Goal: Information Seeking & Learning: Learn about a topic

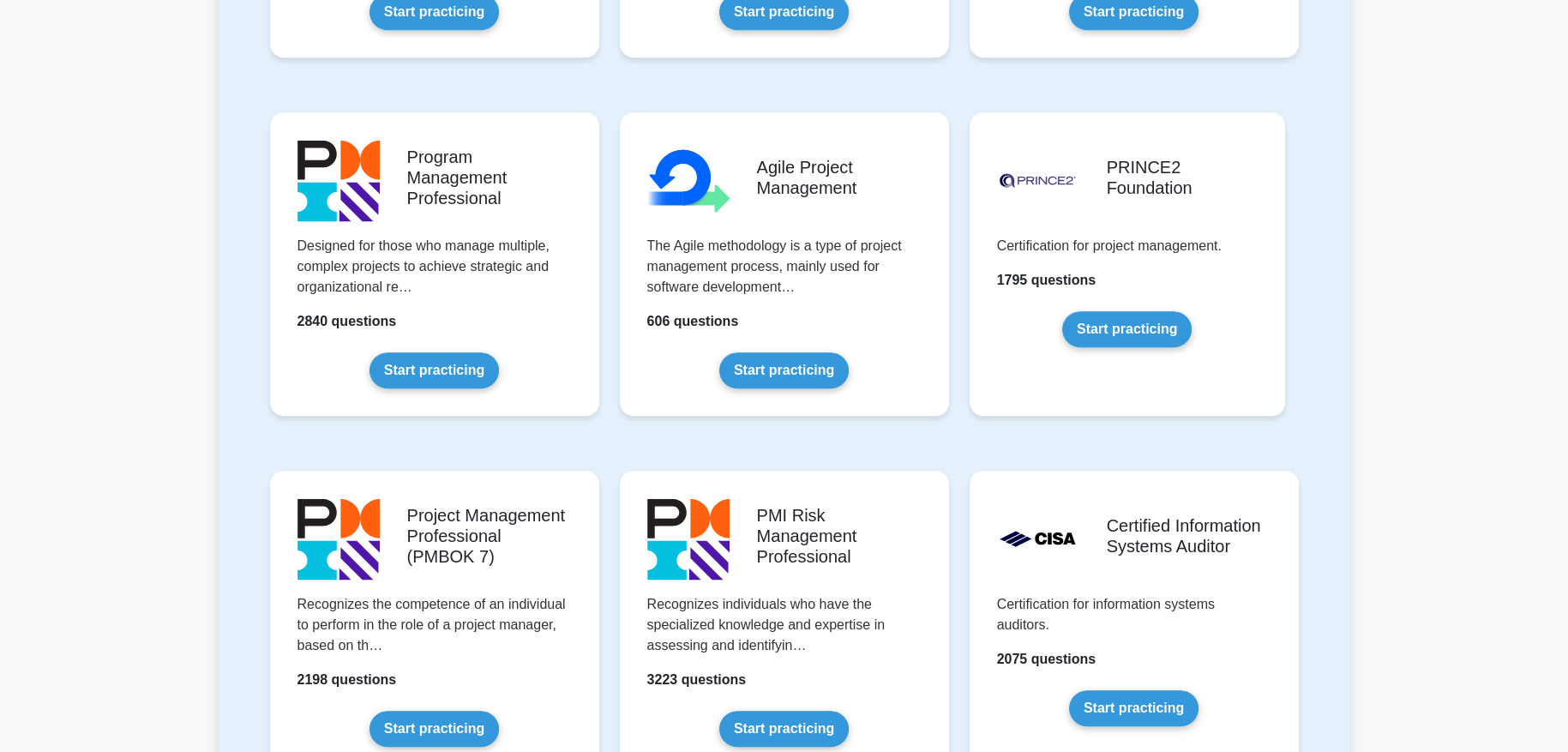
scroll to position [1013, 0]
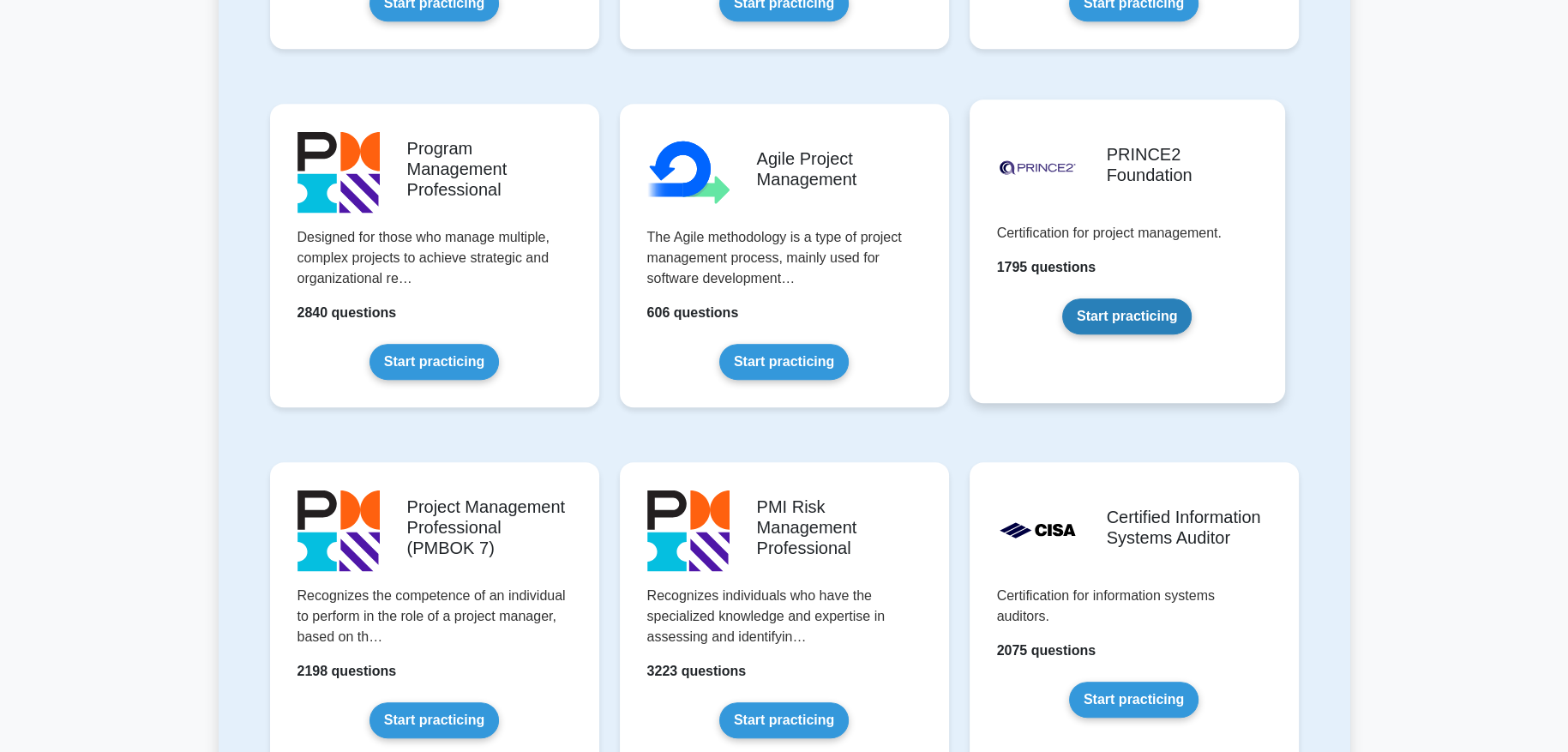
click at [1111, 323] on link "Start practicing" at bounding box center [1127, 317] width 130 height 36
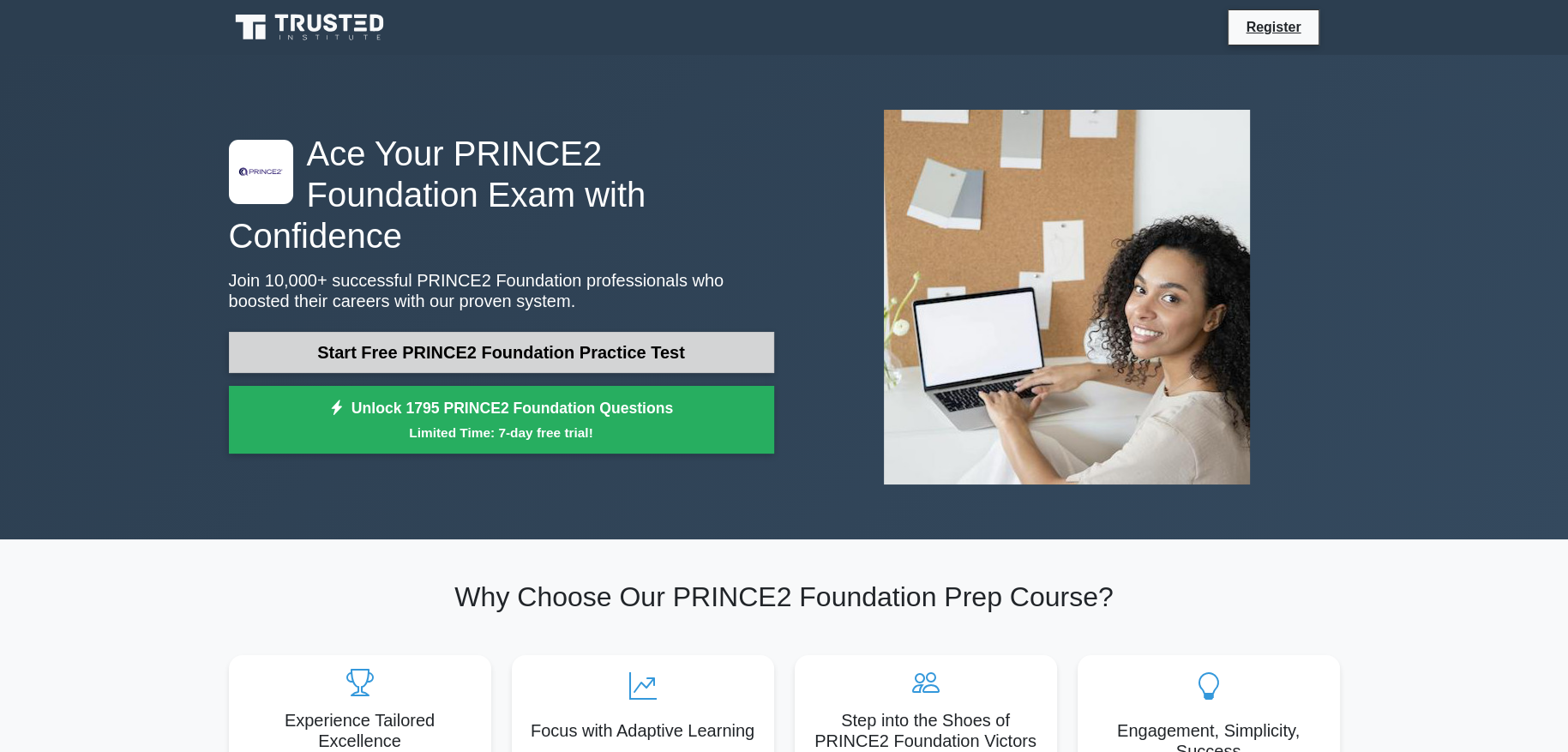
click at [764, 332] on link "Start Free PRINCE2 Foundation Practice Test" at bounding box center [501, 353] width 545 height 41
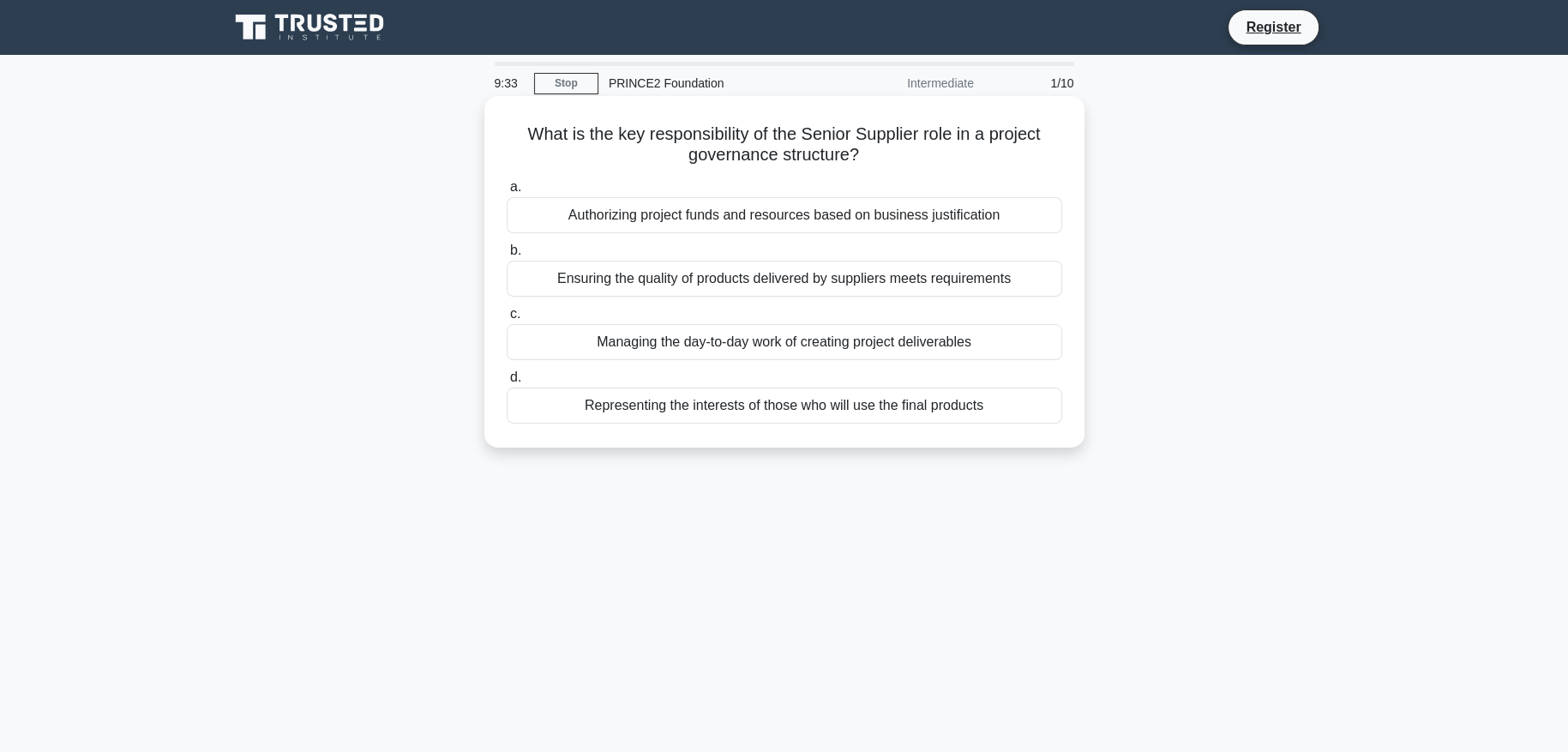
click at [785, 285] on div "Ensuring the quality of products delivered by suppliers meets requirements" at bounding box center [784, 279] width 555 height 36
click at [507, 257] on input "b. Ensuring the quality of products delivered by suppliers meets requirements" at bounding box center [507, 250] width 0 height 11
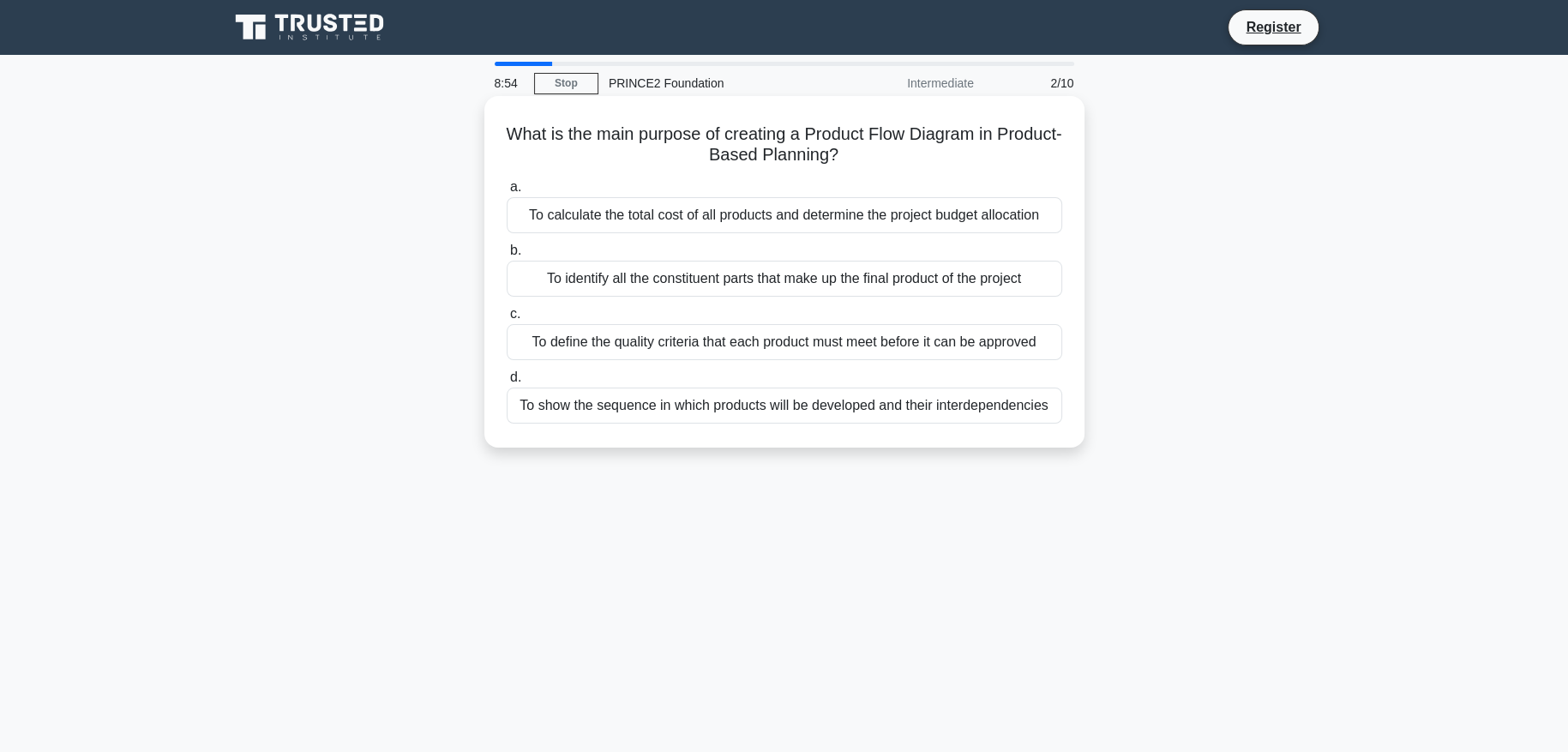
click at [828, 280] on div "To identify all the constituent parts that make up the final product of the pro…" at bounding box center [784, 279] width 555 height 36
click at [507, 257] on input "b. To identify all the constituent parts that make up the final product of the …" at bounding box center [507, 250] width 0 height 11
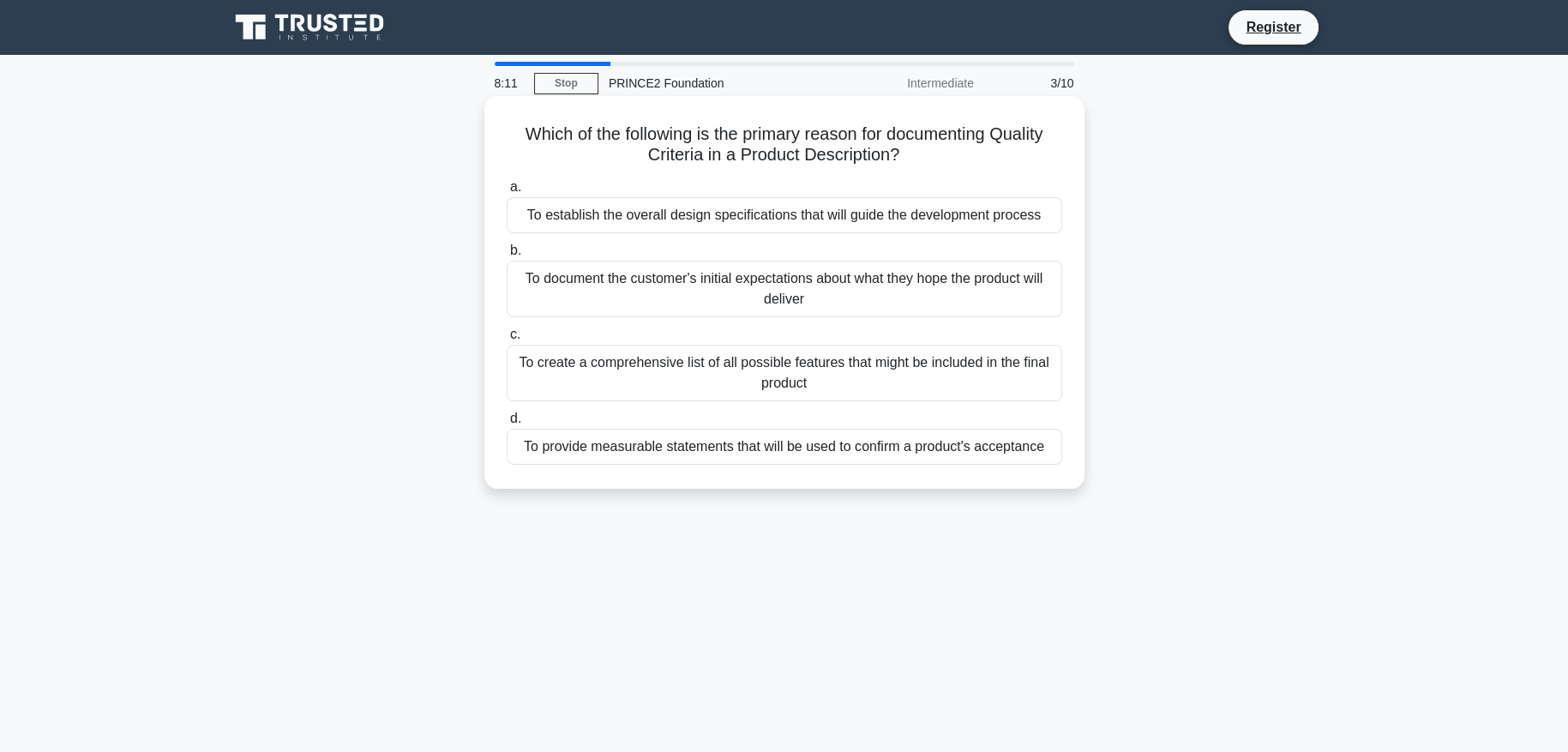
click at [816, 453] on div "To provide measurable statements that will be used to confirm a product's accep…" at bounding box center [784, 447] width 555 height 36
click at [507, 425] on input "d. To provide measurable statements that will be used to confirm a product's ac…" at bounding box center [507, 419] width 0 height 11
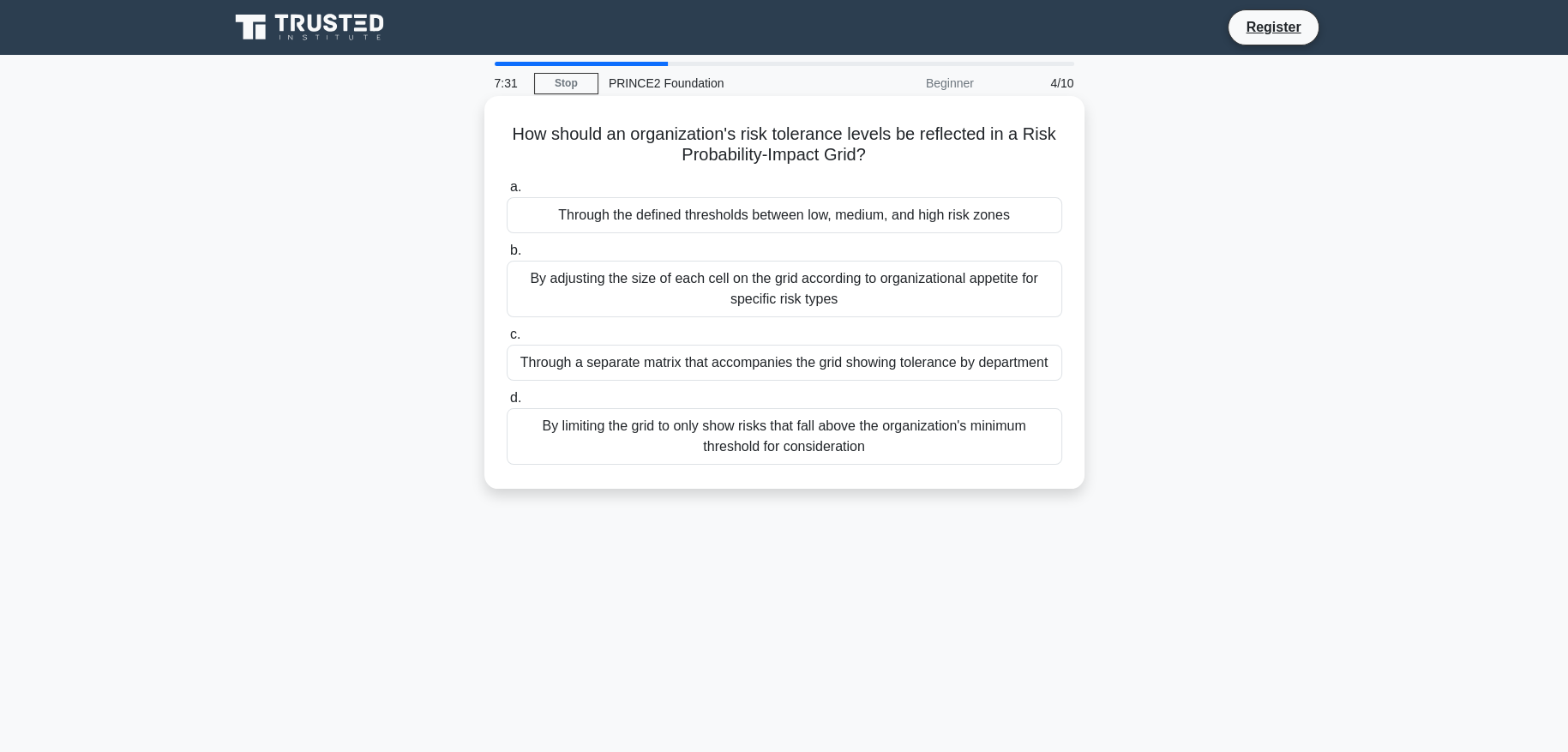
click at [904, 217] on div "Through the defined thresholds between low, medium, and high risk zones" at bounding box center [784, 215] width 555 height 36
click at [507, 193] on input "a. Through the defined thresholds between low, medium, and high risk zones" at bounding box center [507, 187] width 0 height 11
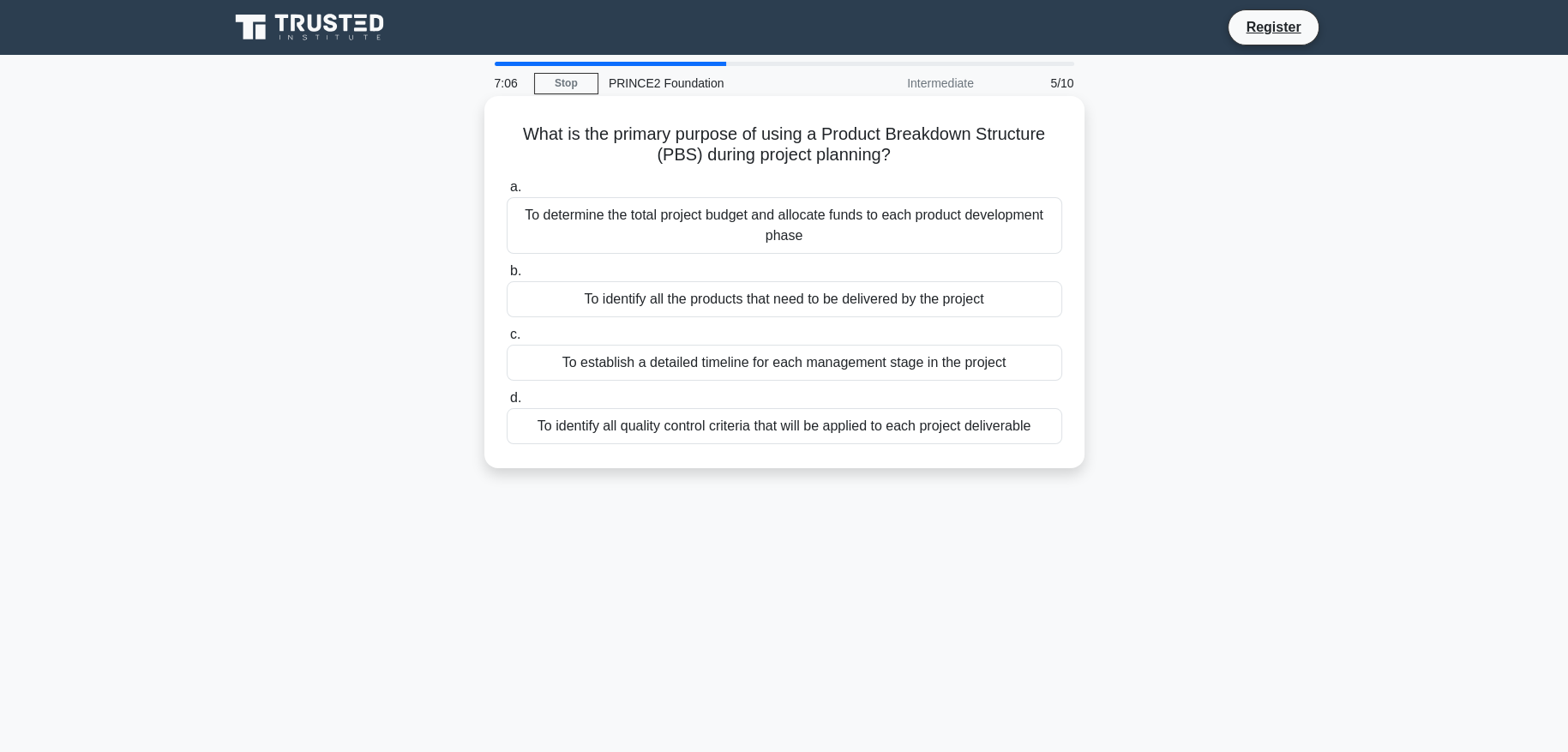
click at [899, 427] on div "To identify all quality control criteria that will be applied to each project d…" at bounding box center [784, 426] width 555 height 36
click at [507, 404] on input "d. To identify all quality control criteria that will be applied to each projec…" at bounding box center [507, 398] width 0 height 11
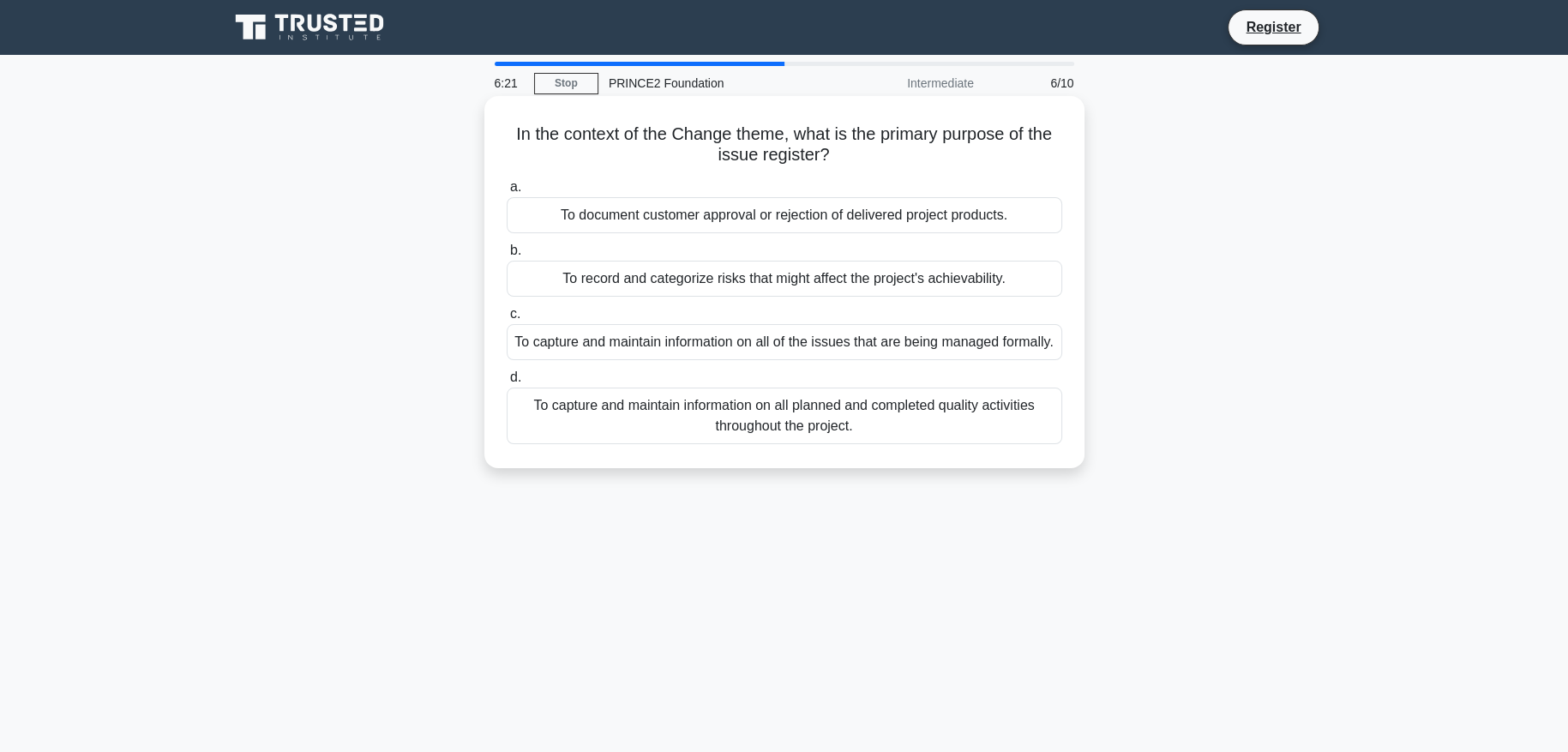
click at [914, 359] on div "To capture and maintain information on all of the issues that are being managed…" at bounding box center [784, 342] width 555 height 36
click at [507, 320] on input "c. To capture and maintain information on all of the issues that are being mana…" at bounding box center [507, 314] width 0 height 11
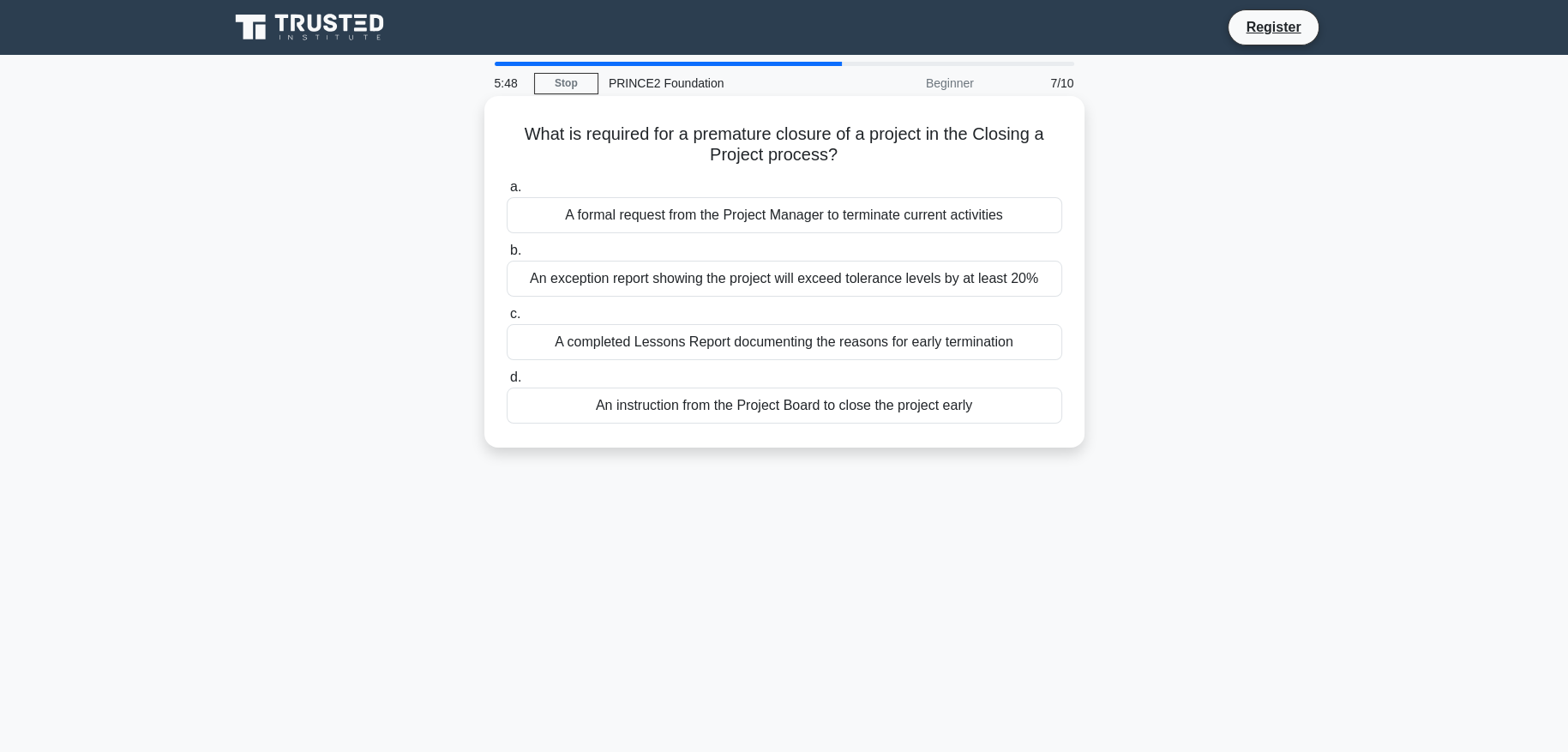
click at [855, 411] on div "An instruction from the Project Board to close the project early" at bounding box center [784, 406] width 555 height 36
click at [507, 384] on input "d. An instruction from the Project Board to close the project early" at bounding box center [507, 377] width 0 height 11
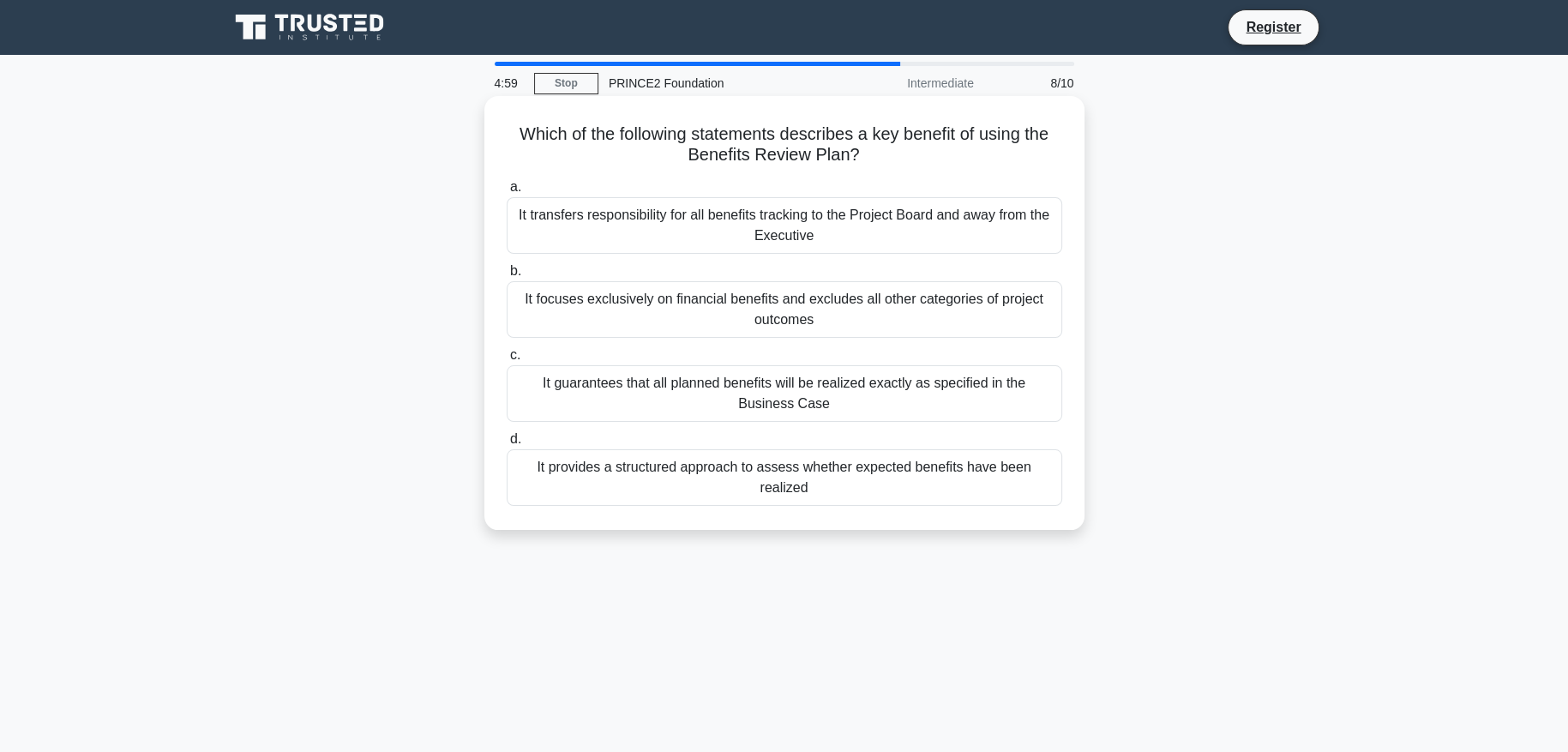
click at [908, 407] on div "It guarantees that all planned benefits will be realized exactly as specified i…" at bounding box center [784, 394] width 555 height 57
click at [507, 361] on input "c. It guarantees that all planned benefits will be realized exactly as specifie…" at bounding box center [507, 356] width 0 height 11
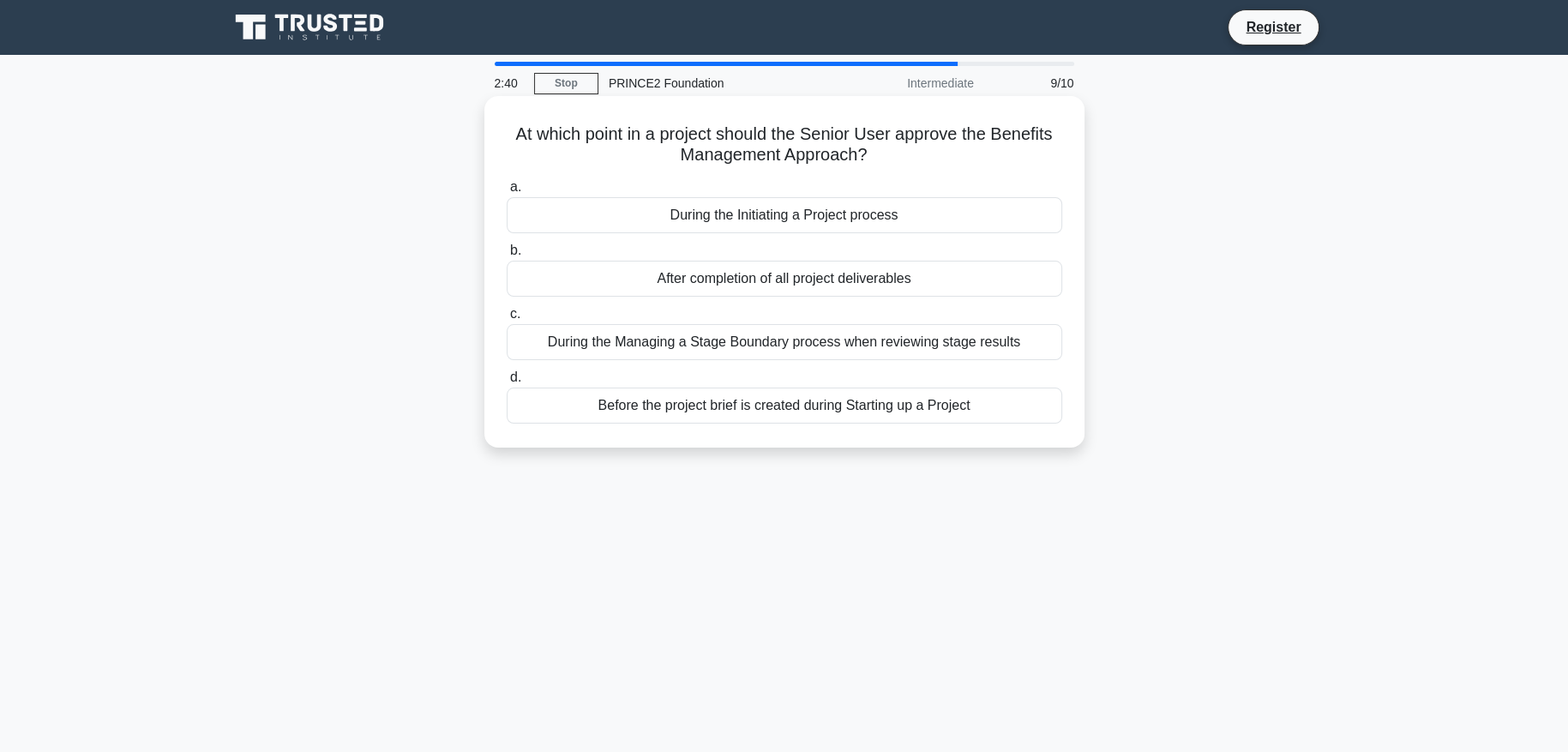
click at [595, 220] on div "During the Initiating a Project process" at bounding box center [784, 215] width 555 height 36
click at [507, 193] on input "a. During the Initiating a Project process" at bounding box center [507, 187] width 0 height 11
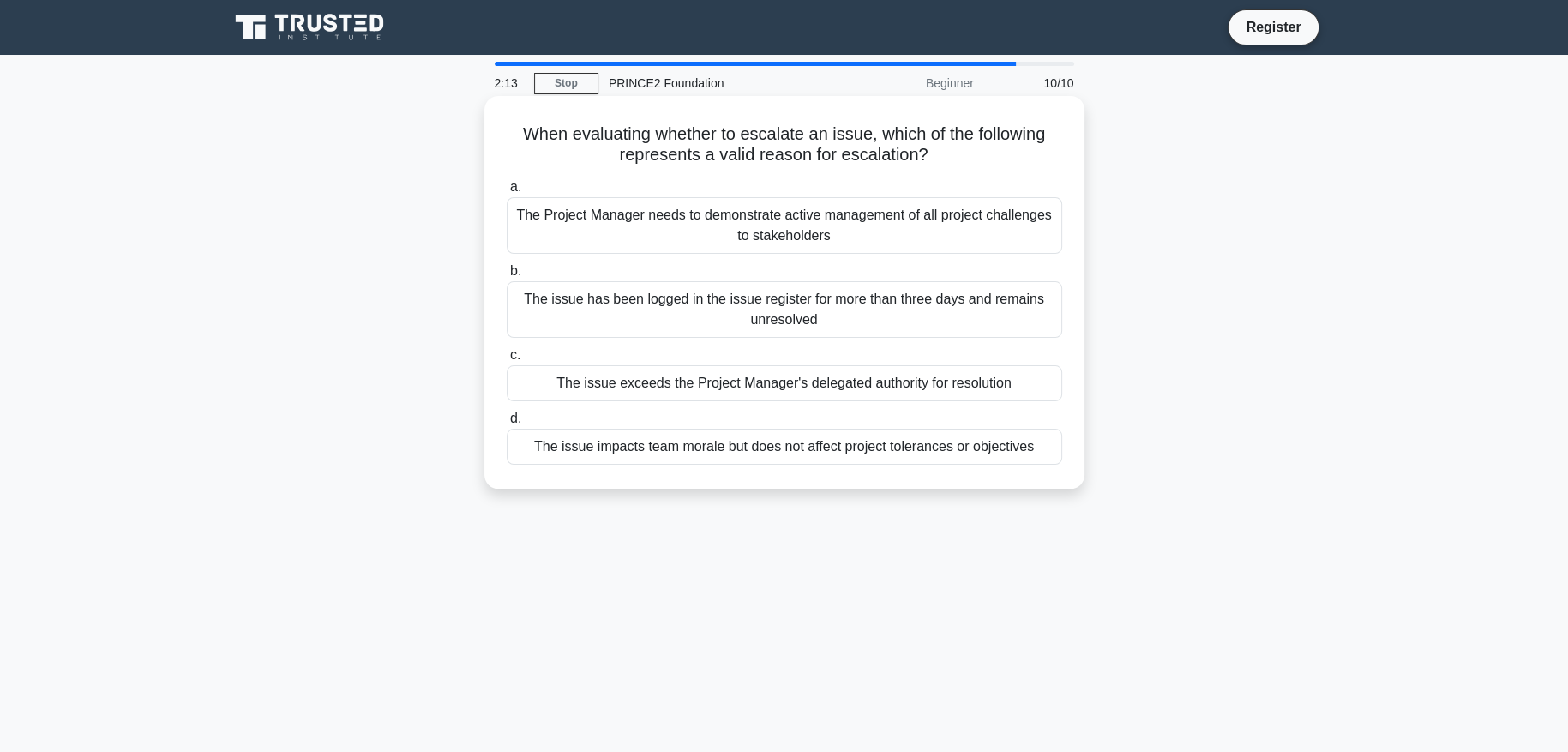
click at [697, 381] on div "The issue exceeds the Project Manager's delegated authority for resolution" at bounding box center [784, 384] width 555 height 36
click at [507, 361] on input "c. The issue exceeds the Project Manager's delegated authority for resolution" at bounding box center [507, 356] width 0 height 11
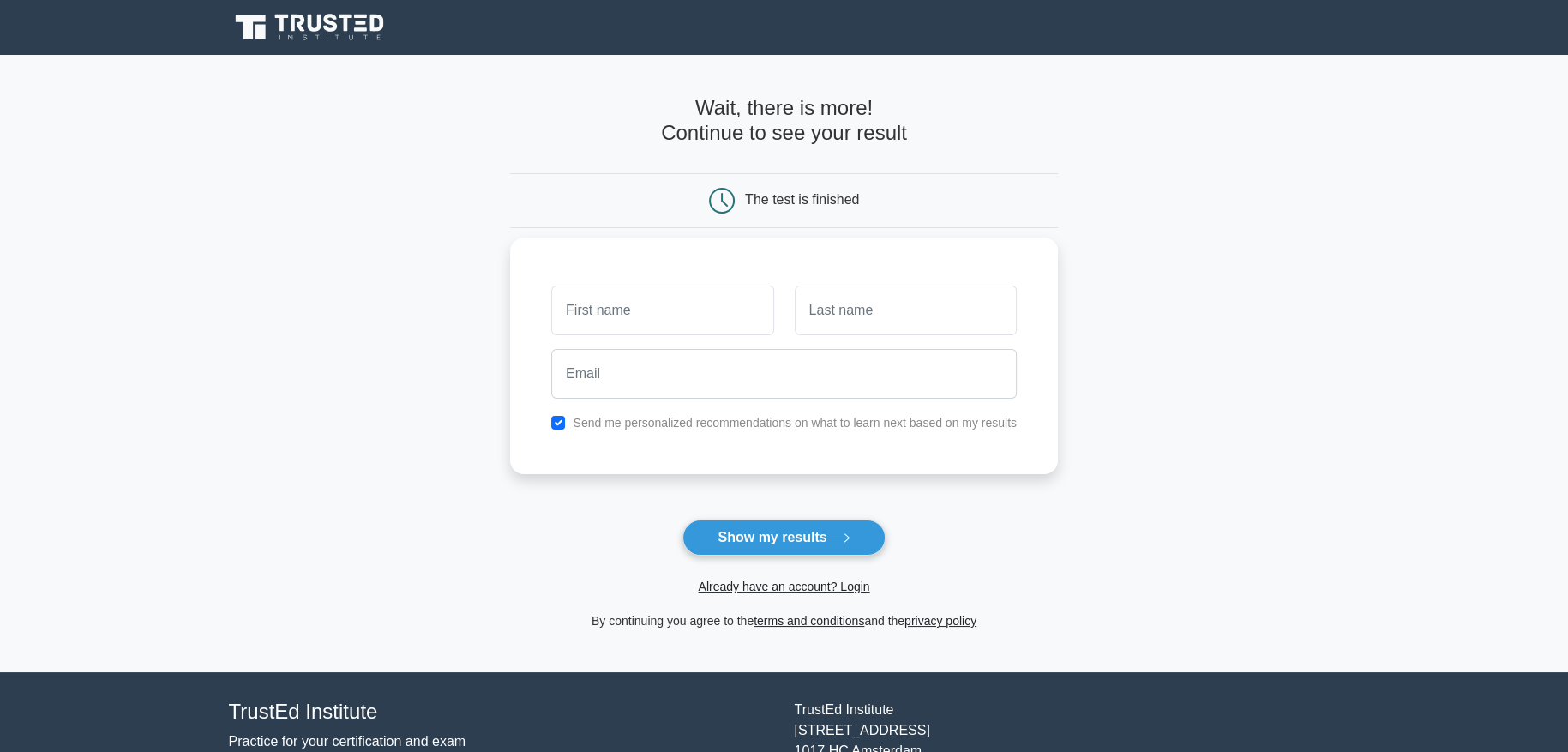
click at [730, 304] on input "text" at bounding box center [662, 310] width 222 height 50
type input "iman"
type input "sabbagh"
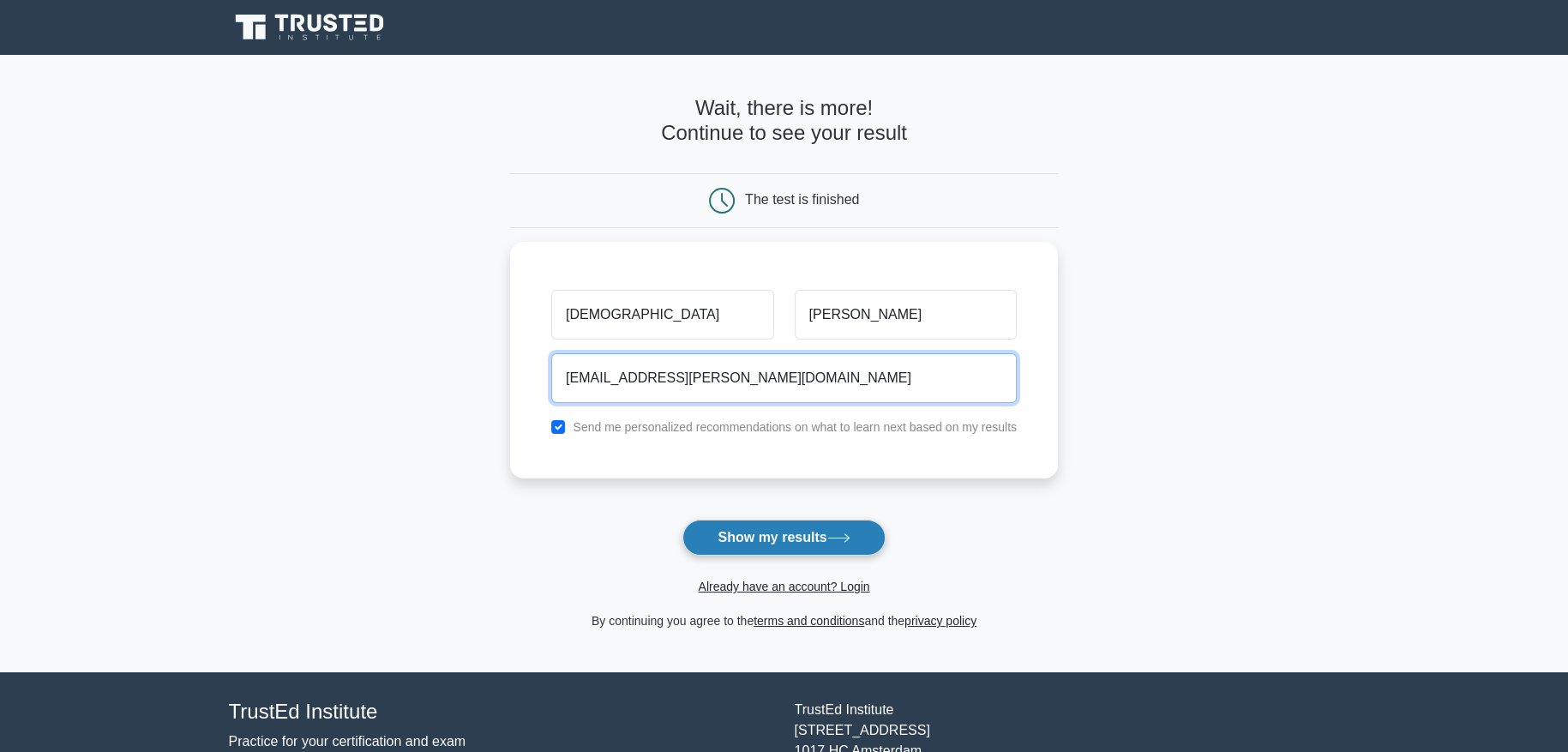
type input "iman.sabbagh@parks.vic.gov.au"
click at [793, 545] on button "Show my results" at bounding box center [783, 538] width 203 height 36
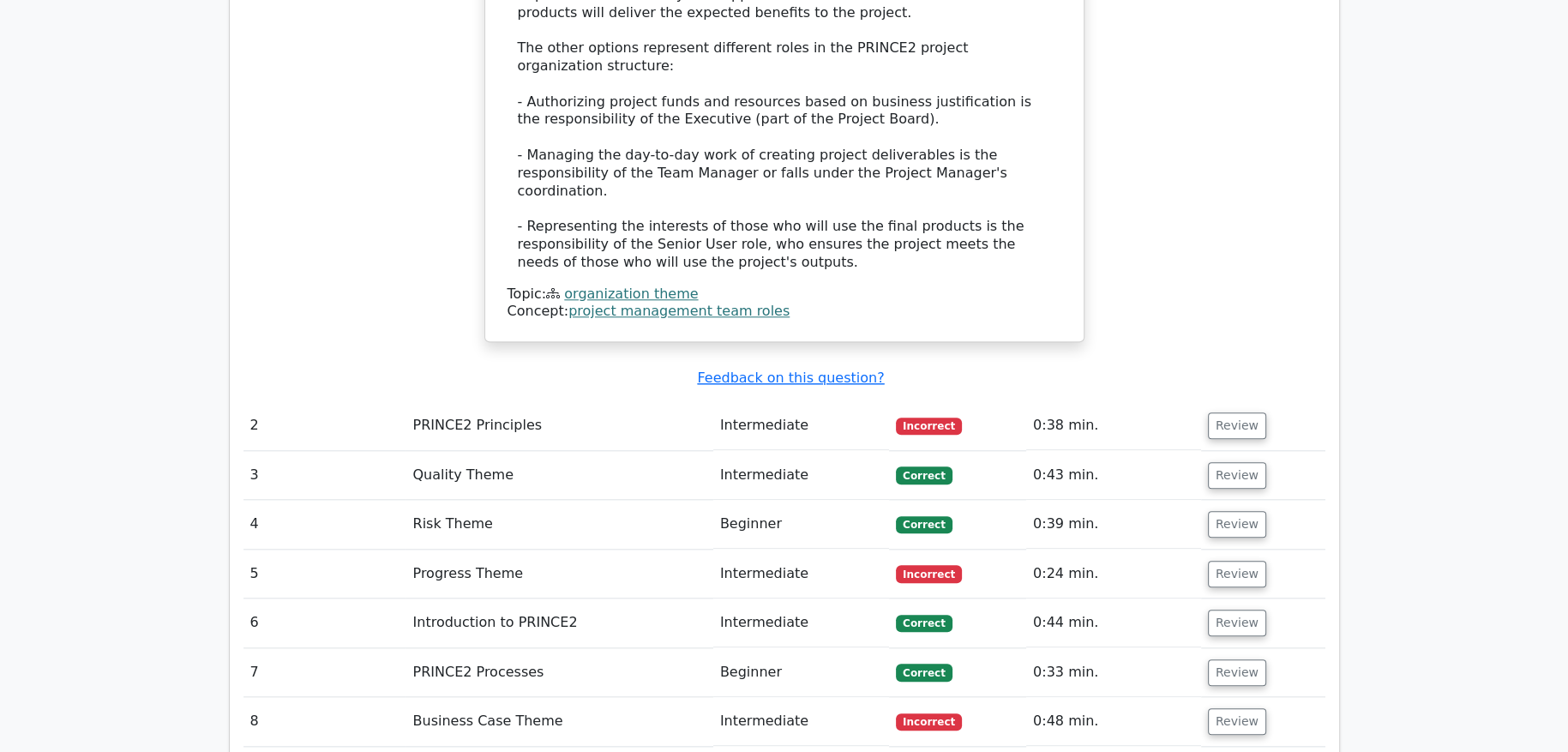
scroll to position [2041, 0]
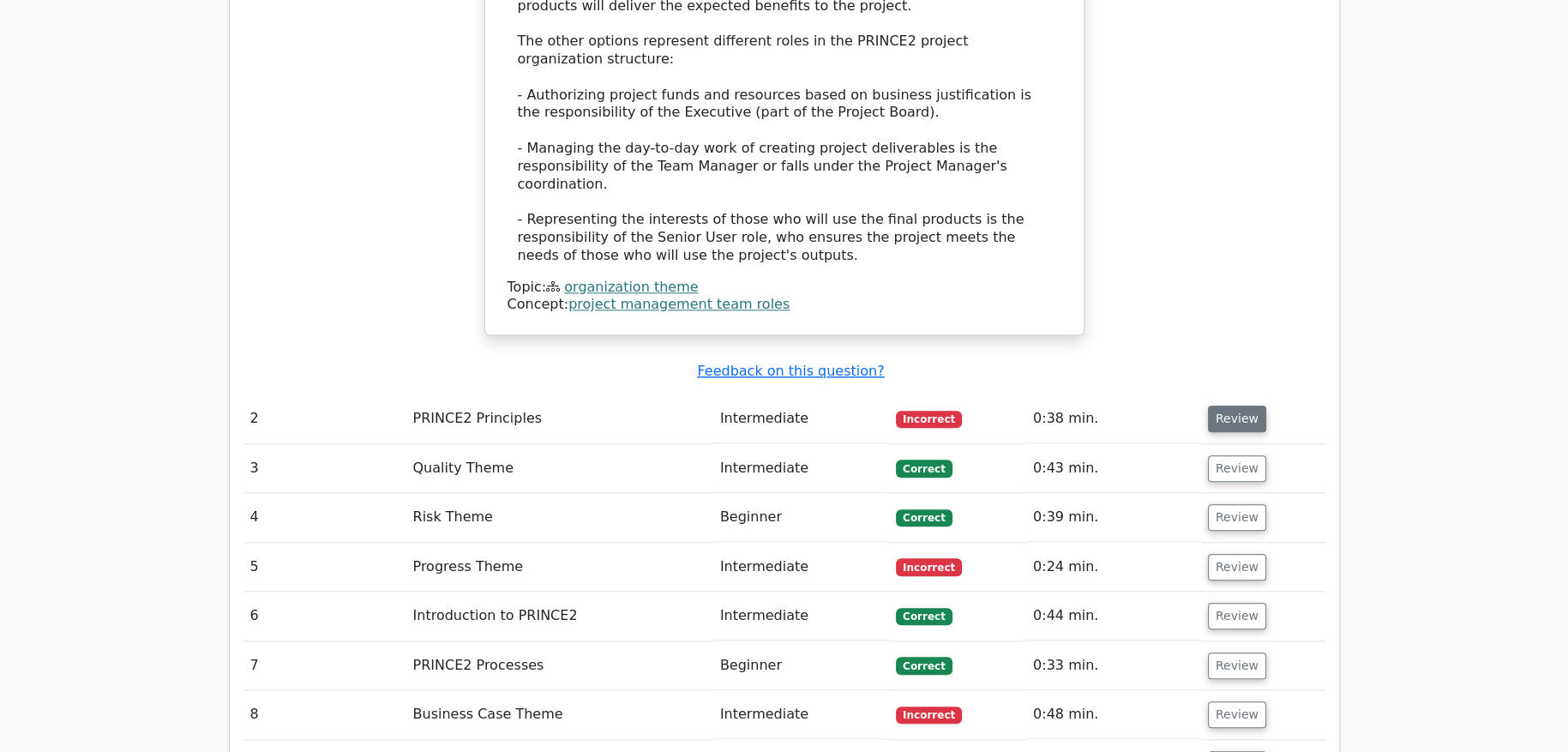
click at [1251, 406] on button "Review" at bounding box center [1237, 420] width 59 height 27
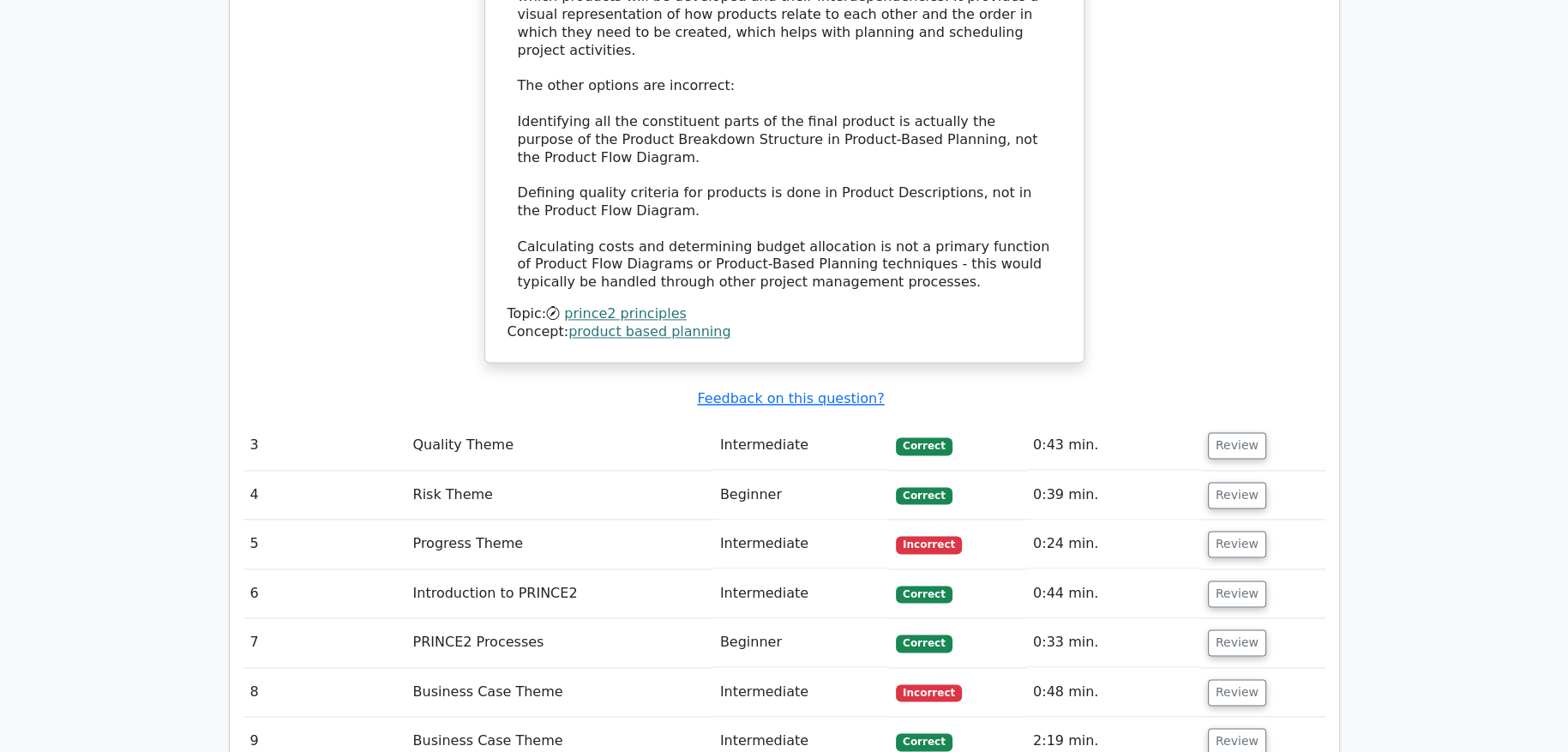
scroll to position [2961, 0]
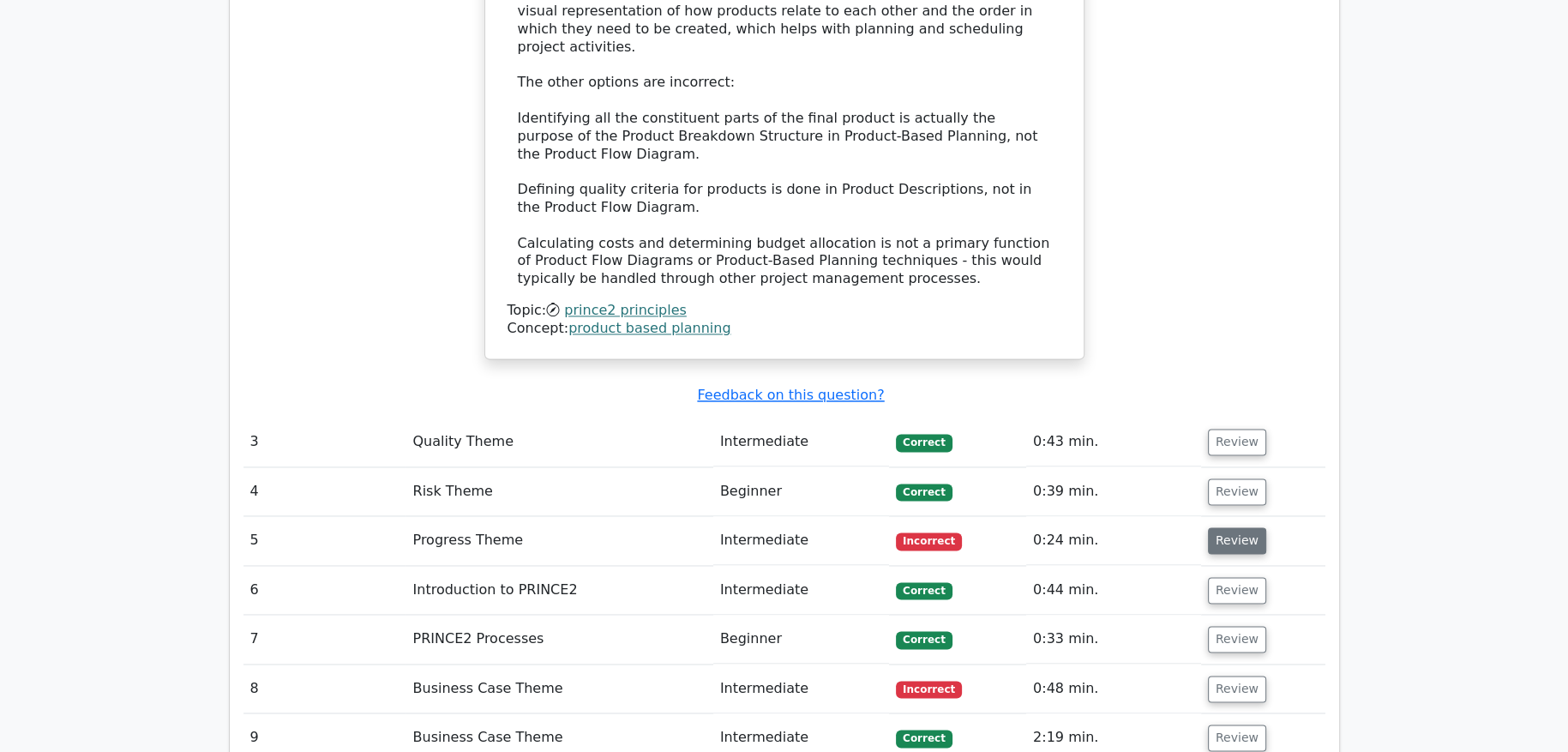
click at [1222, 528] on button "Review" at bounding box center [1237, 541] width 59 height 27
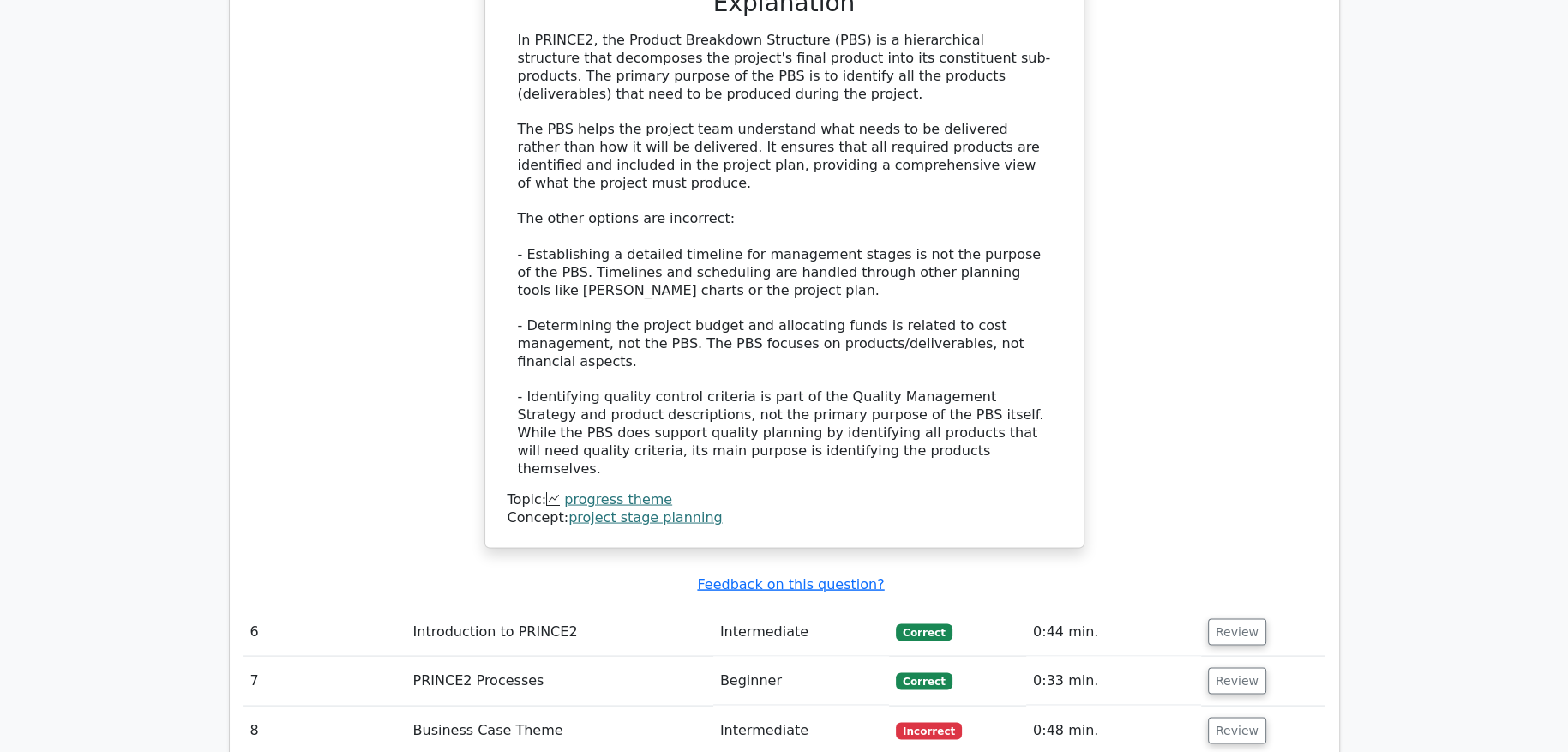
scroll to position [3986, 0]
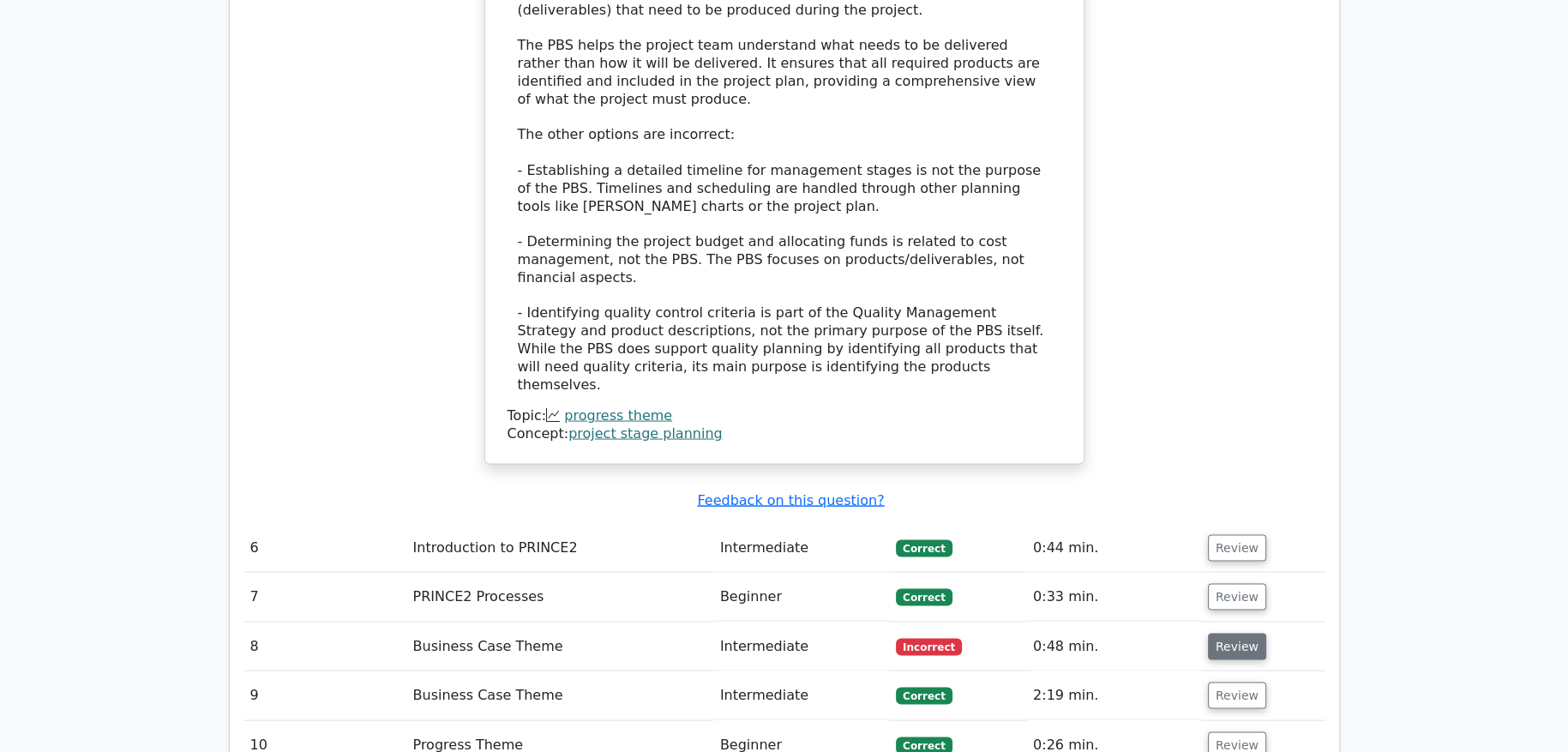
click at [1251, 634] on button "Review" at bounding box center [1237, 648] width 59 height 27
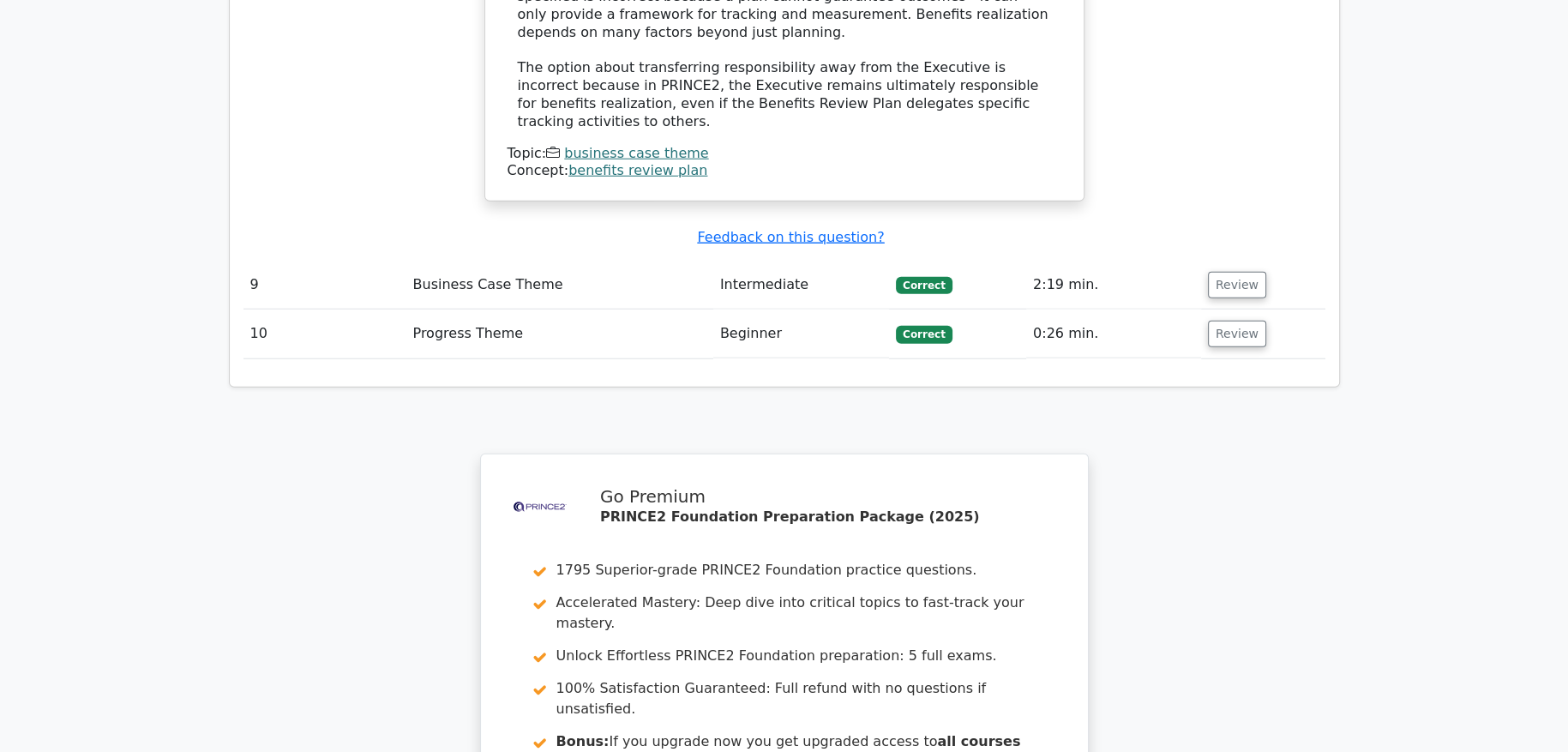
scroll to position [5397, 0]
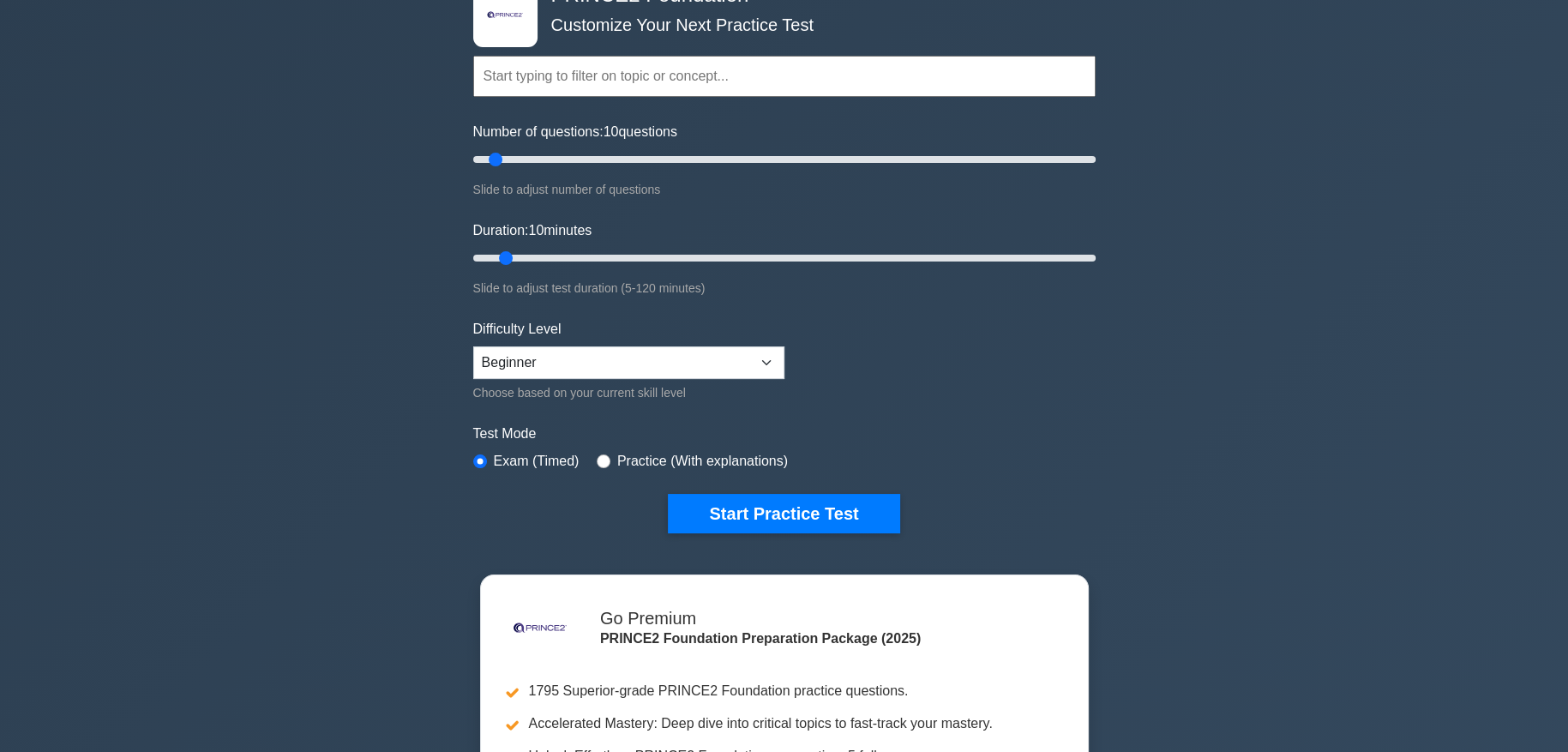
scroll to position [114, 0]
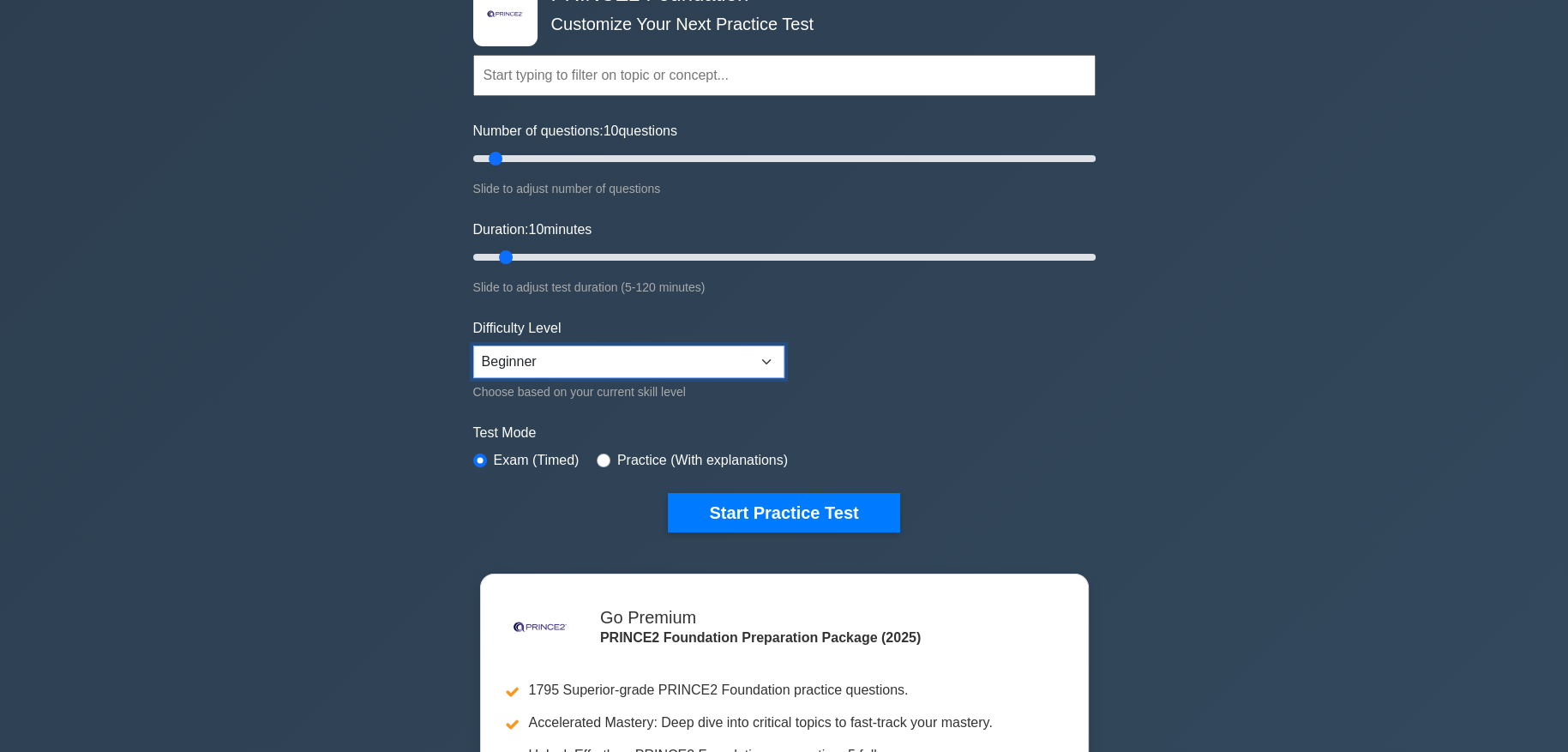
click at [770, 354] on select "Beginner Intermediate Expert" at bounding box center [629, 362] width 311 height 32
select select "intermediate"
click at [473, 346] on select "Beginner Intermediate Expert" at bounding box center [629, 362] width 311 height 32
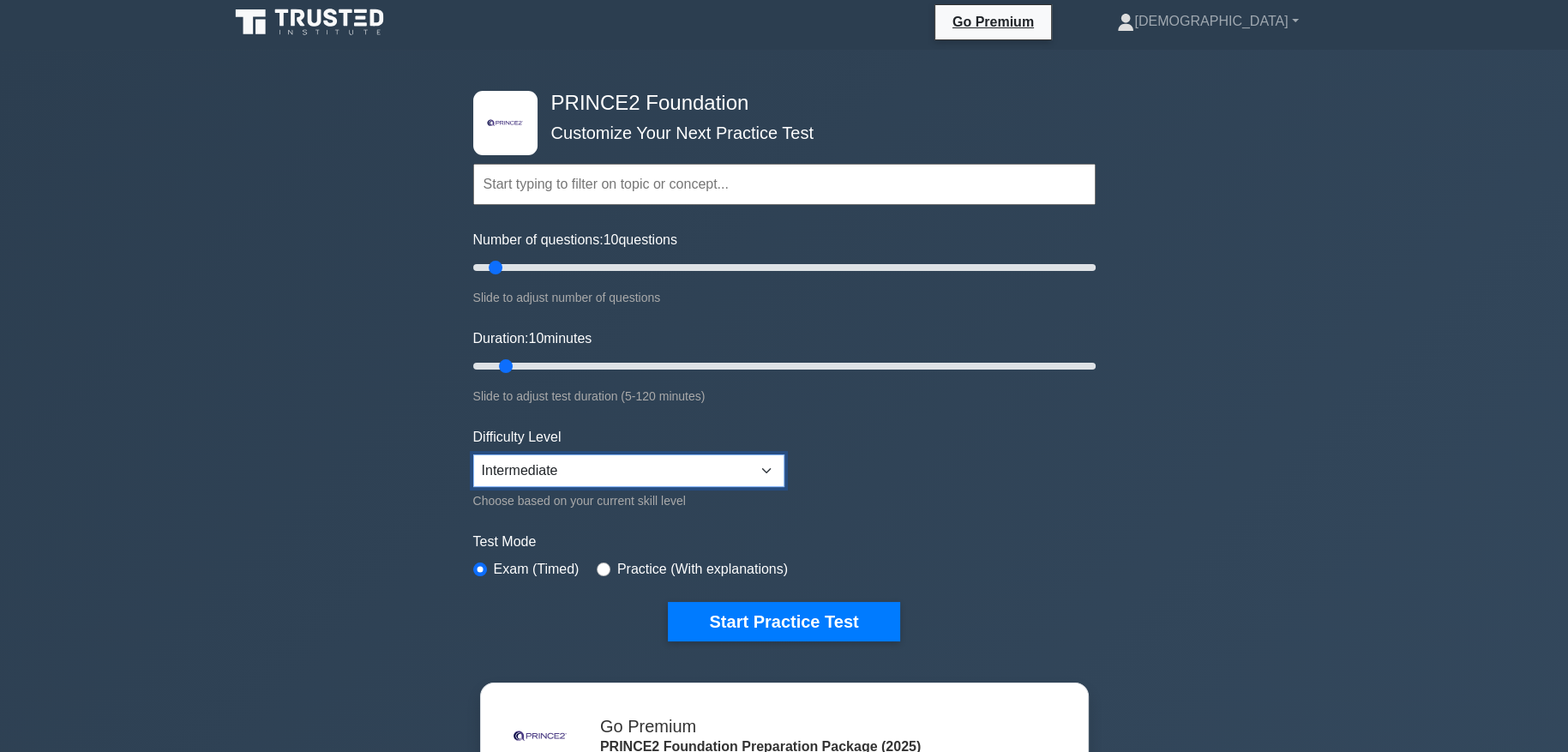
scroll to position [0, 0]
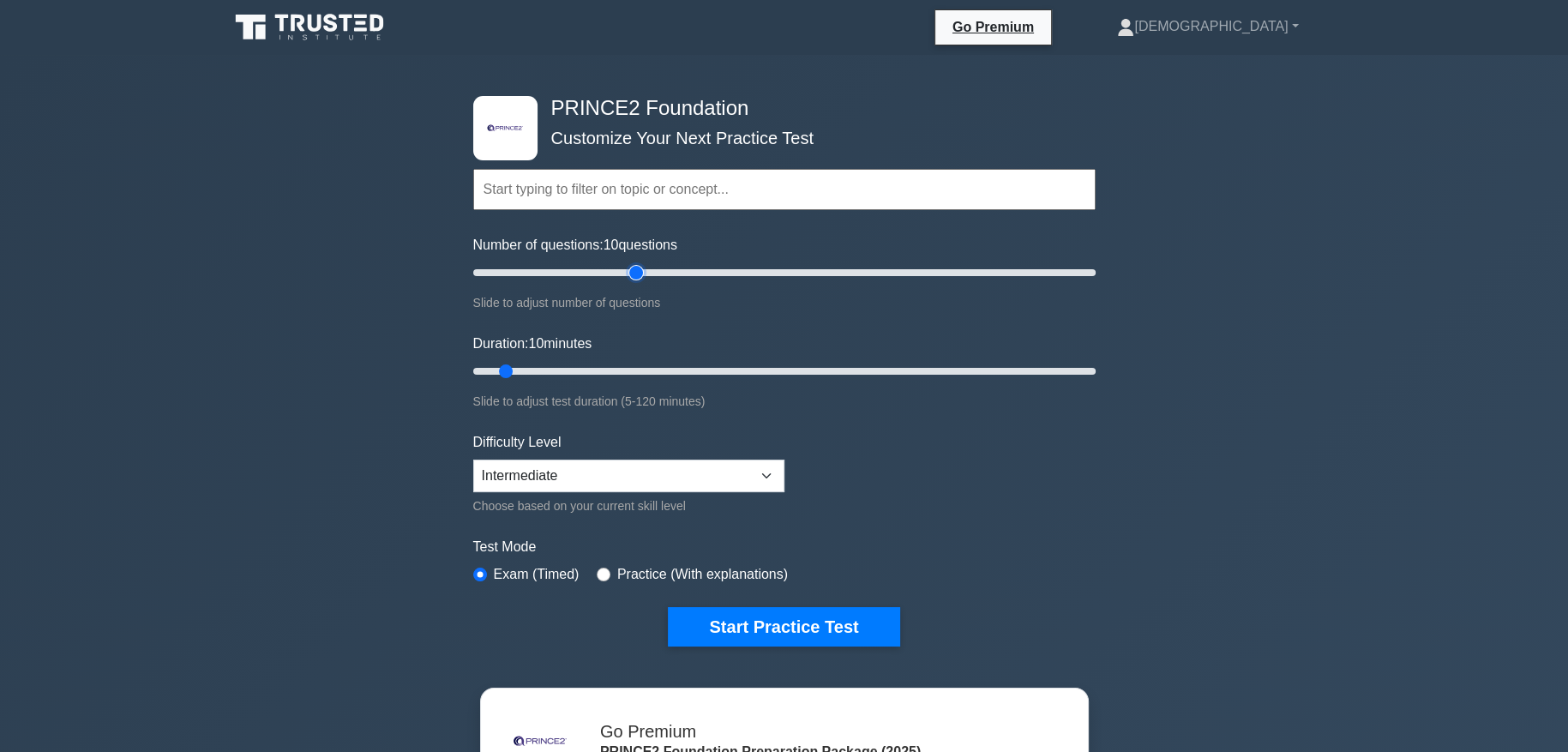
click at [629, 269] on input "Number of questions: 10 questions" at bounding box center [785, 273] width 623 height 21
type input "35"
click at [579, 270] on input "Number of questions: 35 questions" at bounding box center [785, 273] width 623 height 21
click at [575, 366] on input "Duration: 25 minutes" at bounding box center [785, 371] width 623 height 21
type input "20"
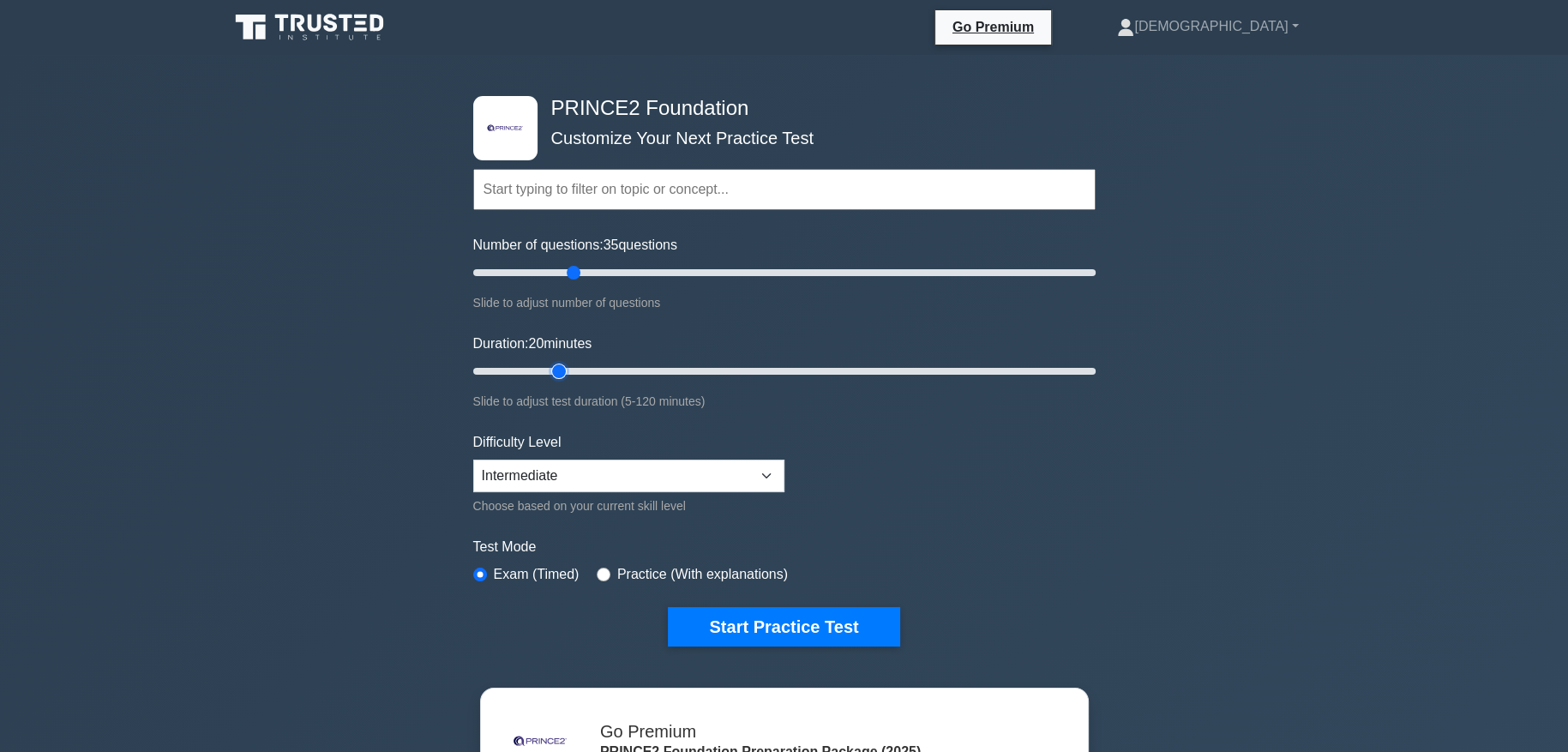
click at [570, 367] on input "Duration: 20 minutes" at bounding box center [785, 371] width 623 height 21
click at [595, 273] on input "Number of questions: 40 questions" at bounding box center [785, 273] width 623 height 21
type input "25"
click at [544, 271] on input "Number of questions: 40 questions" at bounding box center [785, 273] width 623 height 21
click at [567, 368] on input "Duration: 20 minutes" at bounding box center [785, 371] width 623 height 21
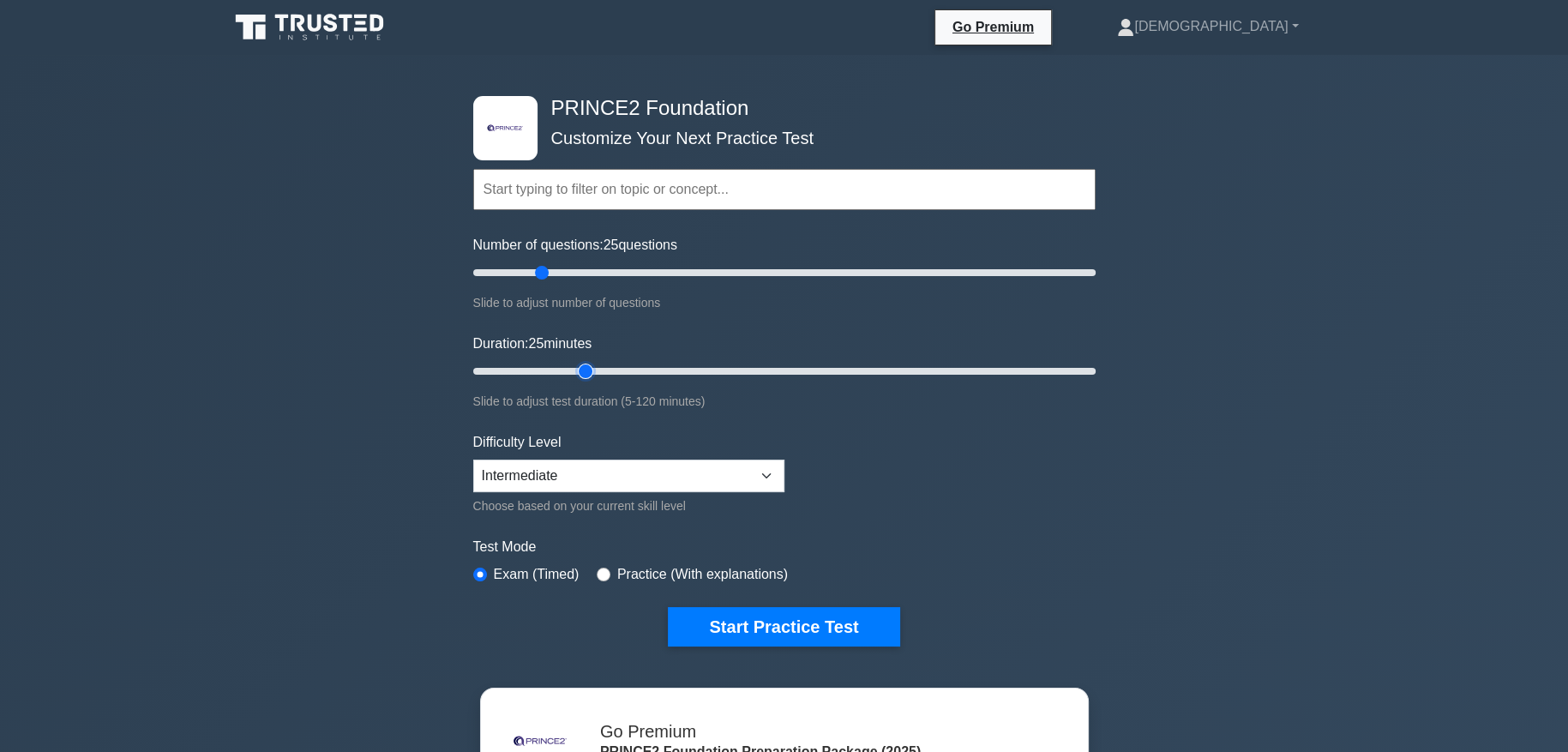
type input "25"
click at [576, 370] on input "Duration: 25 minutes" at bounding box center [785, 371] width 623 height 21
click at [725, 623] on button "Start Practice Test" at bounding box center [783, 627] width 231 height 40
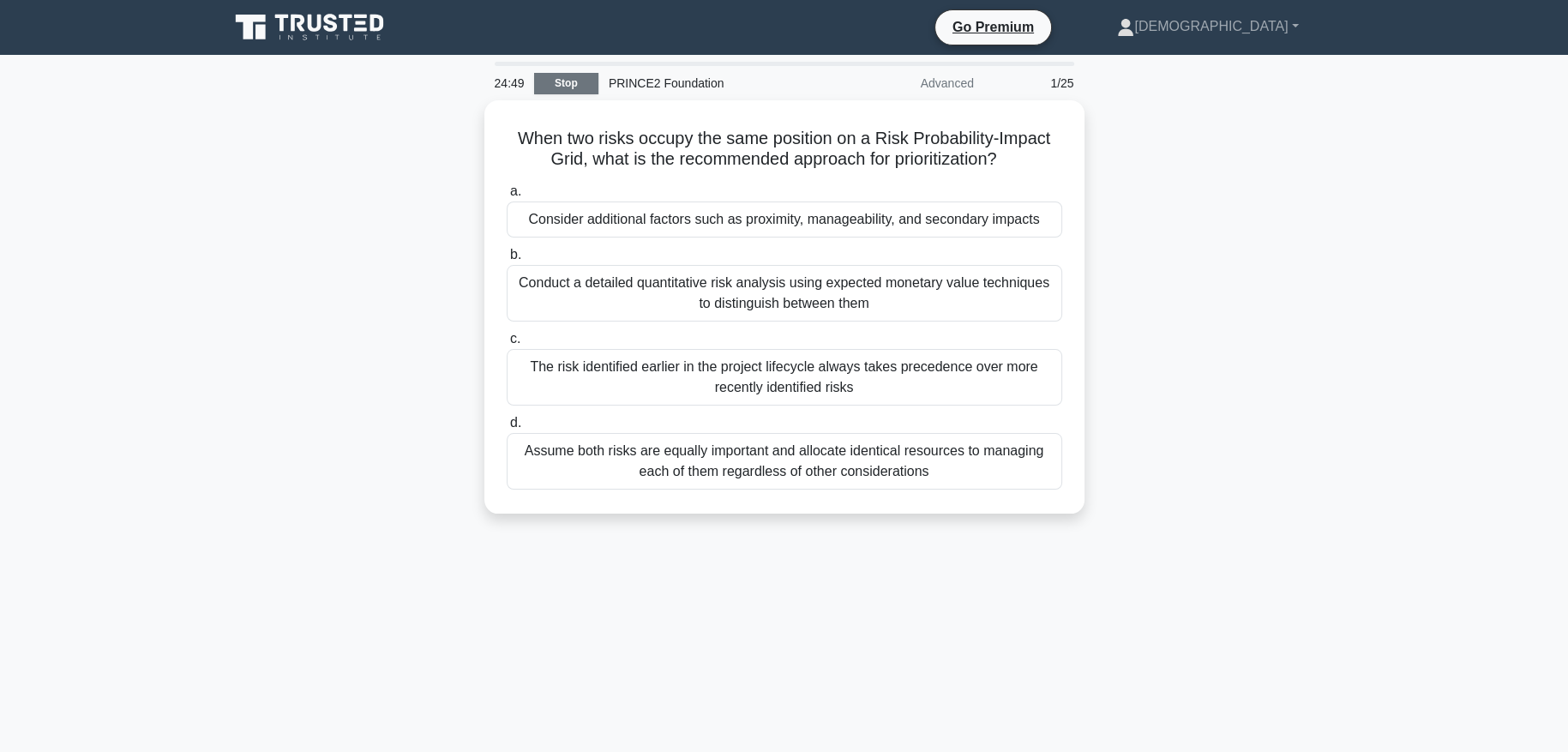
click at [578, 82] on link "Stop" at bounding box center [565, 84] width 64 height 22
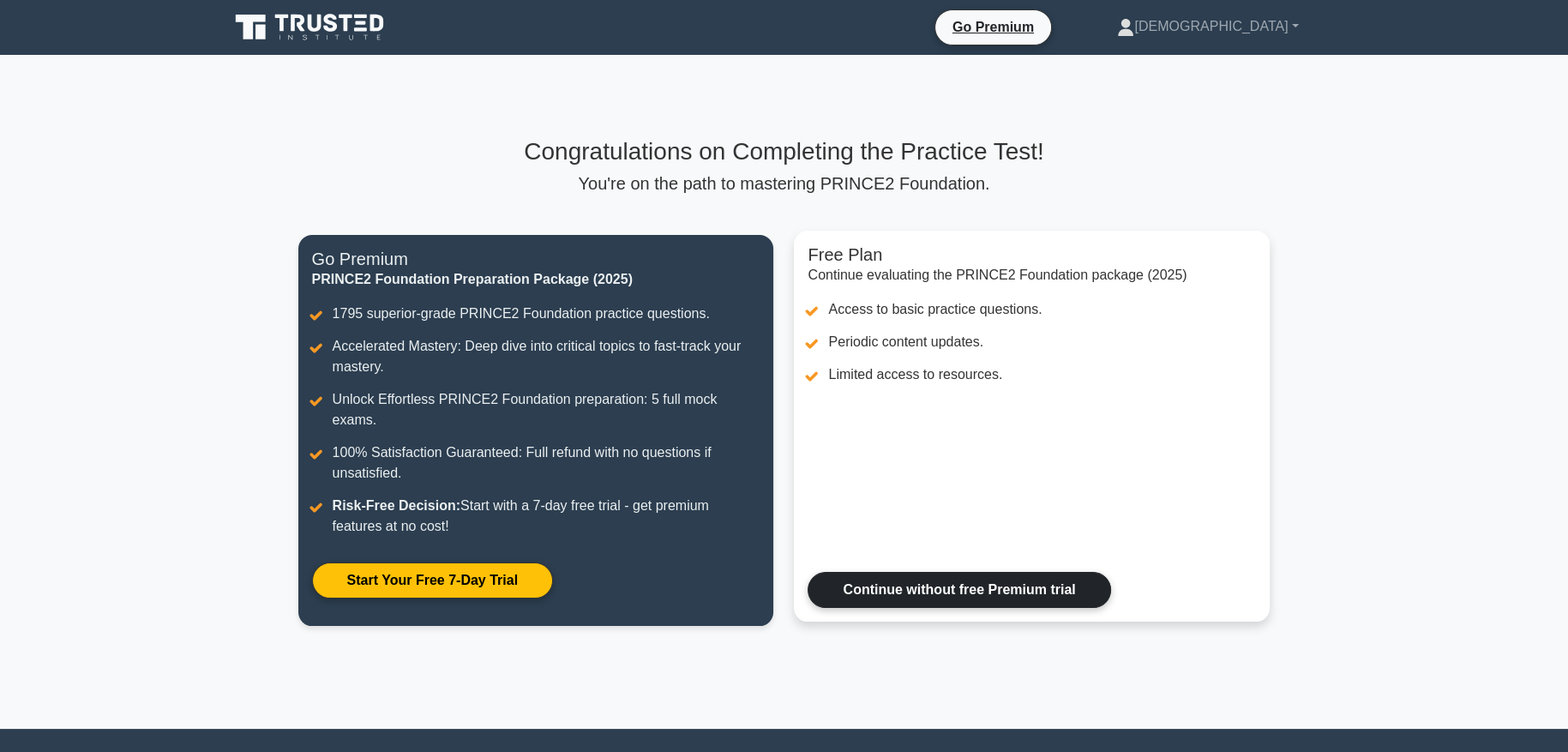
click at [898, 572] on link "Continue without free Premium trial" at bounding box center [959, 590] width 302 height 36
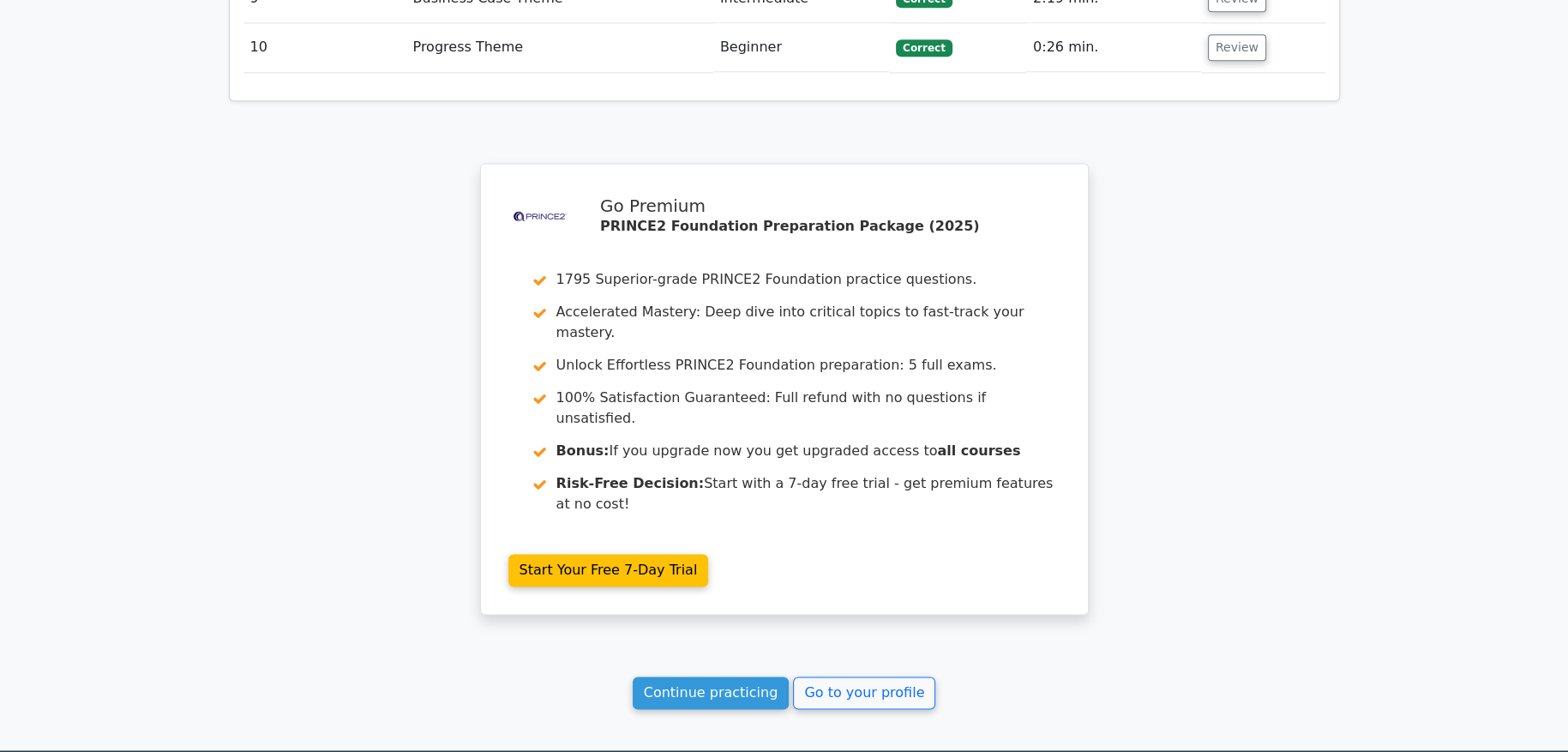
scroll to position [2863, 0]
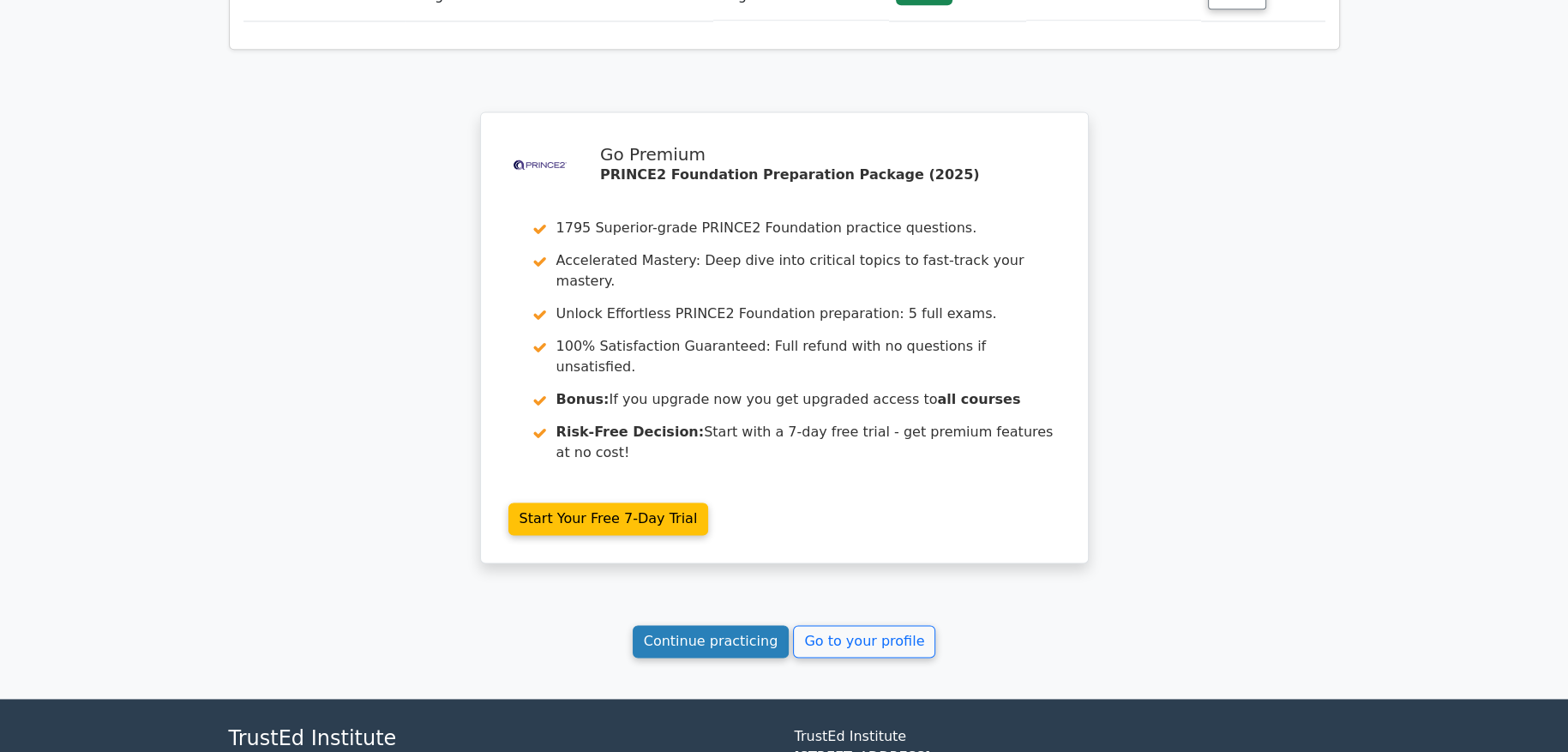
click at [761, 625] on link "Continue practicing" at bounding box center [711, 641] width 157 height 32
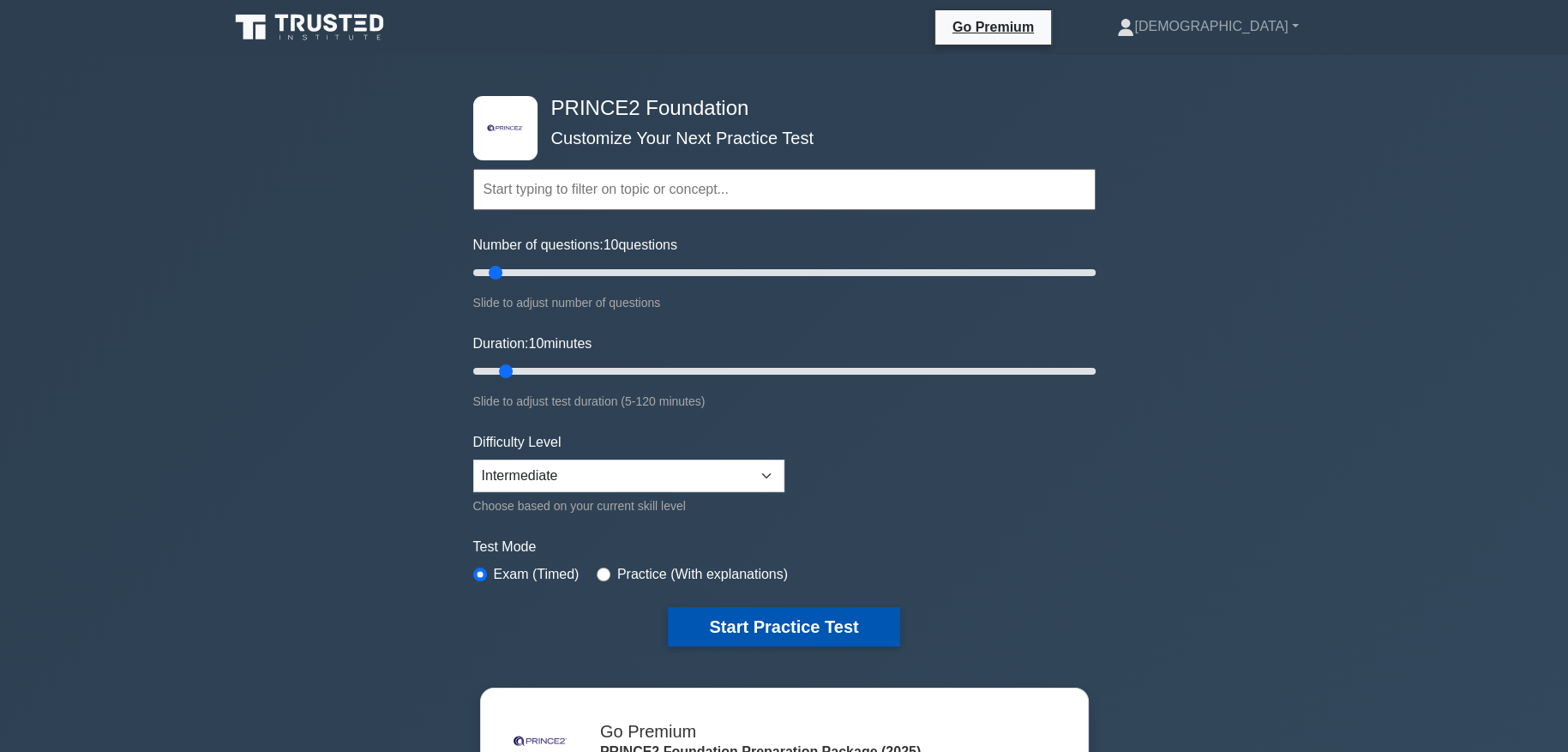
click at [742, 619] on button "Start Practice Test" at bounding box center [783, 627] width 231 height 40
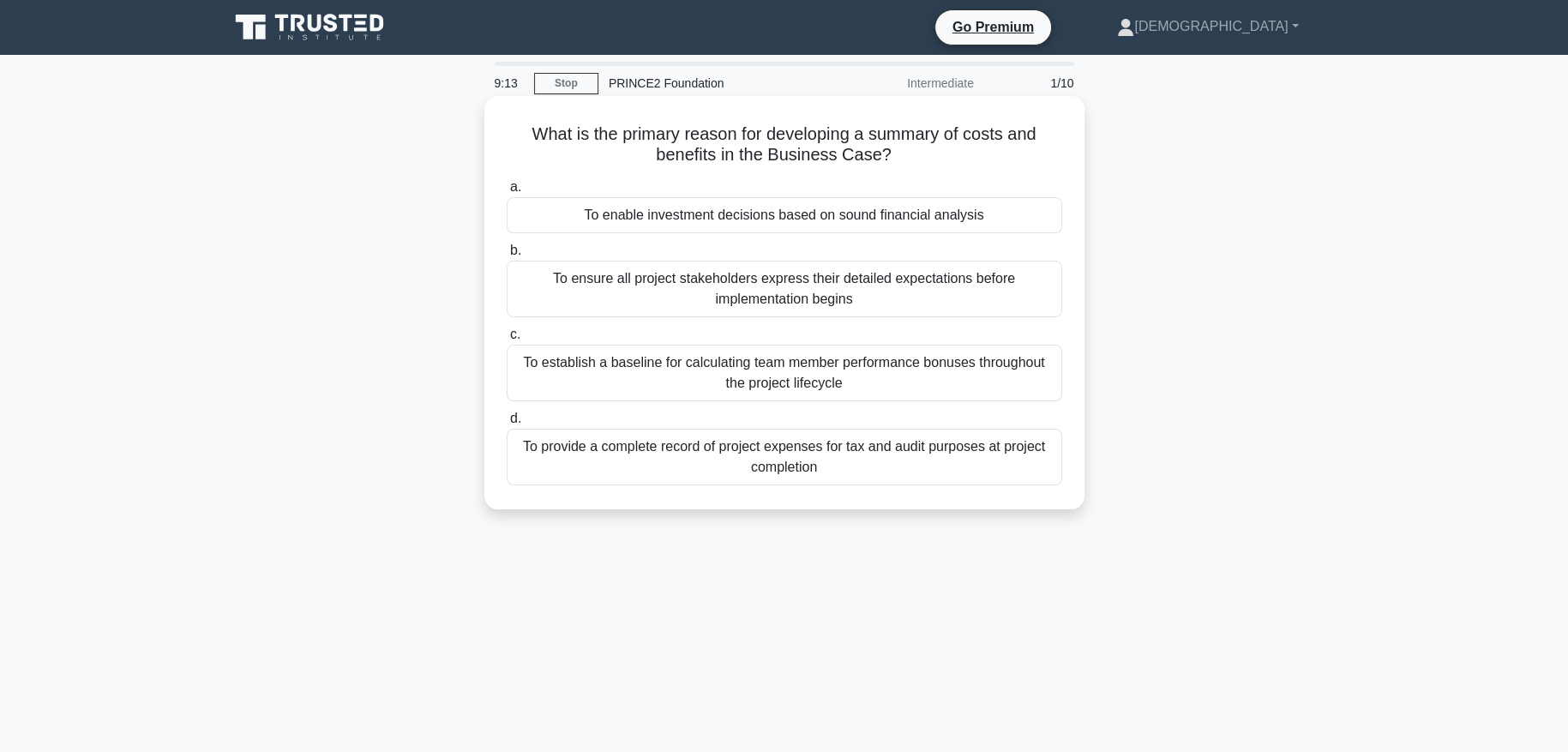
click at [729, 295] on div "To ensure all project stakeholders express their detailed expectations before i…" at bounding box center [784, 289] width 555 height 57
click at [507, 257] on input "b. To ensure all project stakeholders express their detailed expectations befor…" at bounding box center [507, 250] width 0 height 11
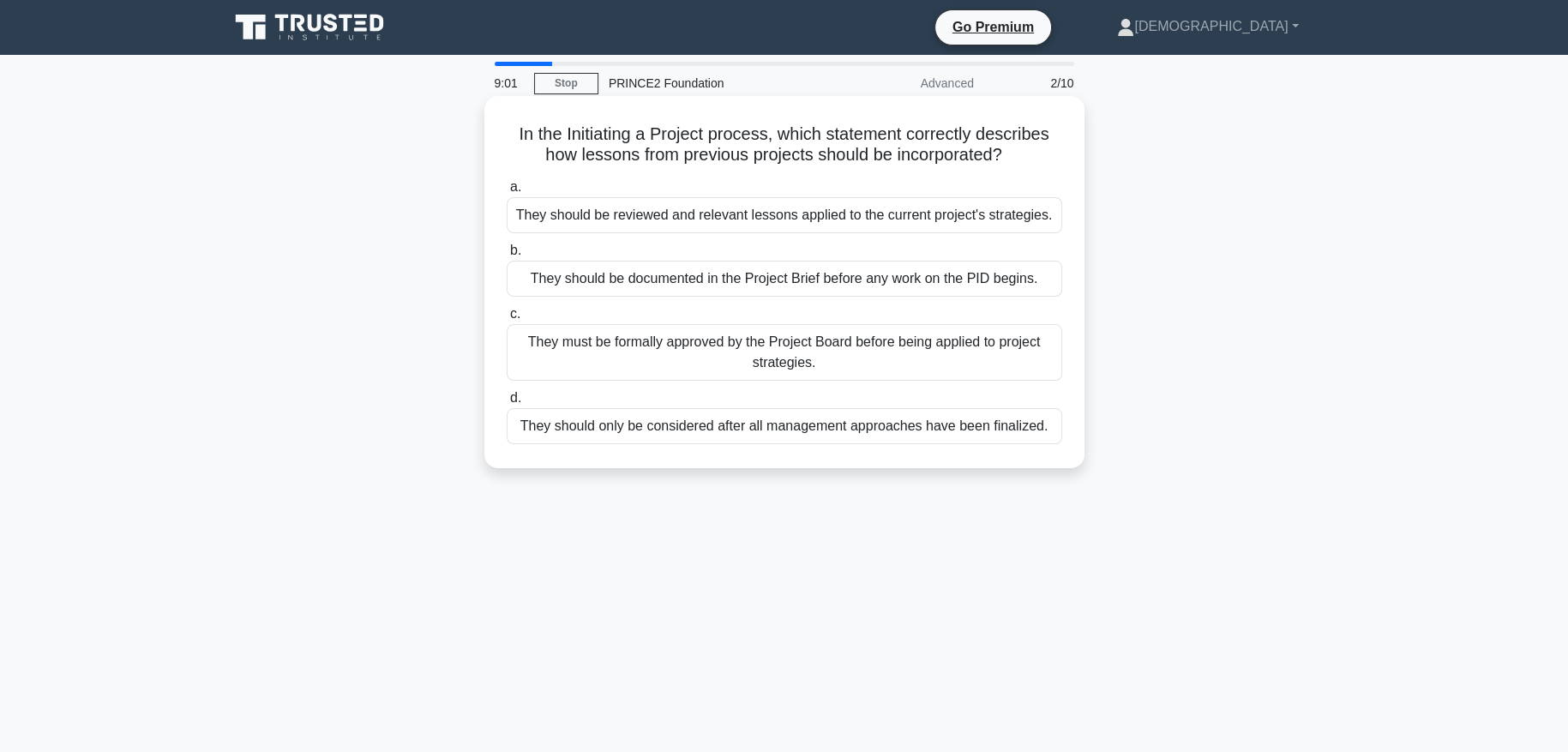
click at [744, 222] on div "They should be reviewed and relevant lessons applied to the current project's s…" at bounding box center [784, 215] width 555 height 36
click at [507, 193] on input "a. They should be reviewed and relevant lessons applied to the current project'…" at bounding box center [507, 187] width 0 height 11
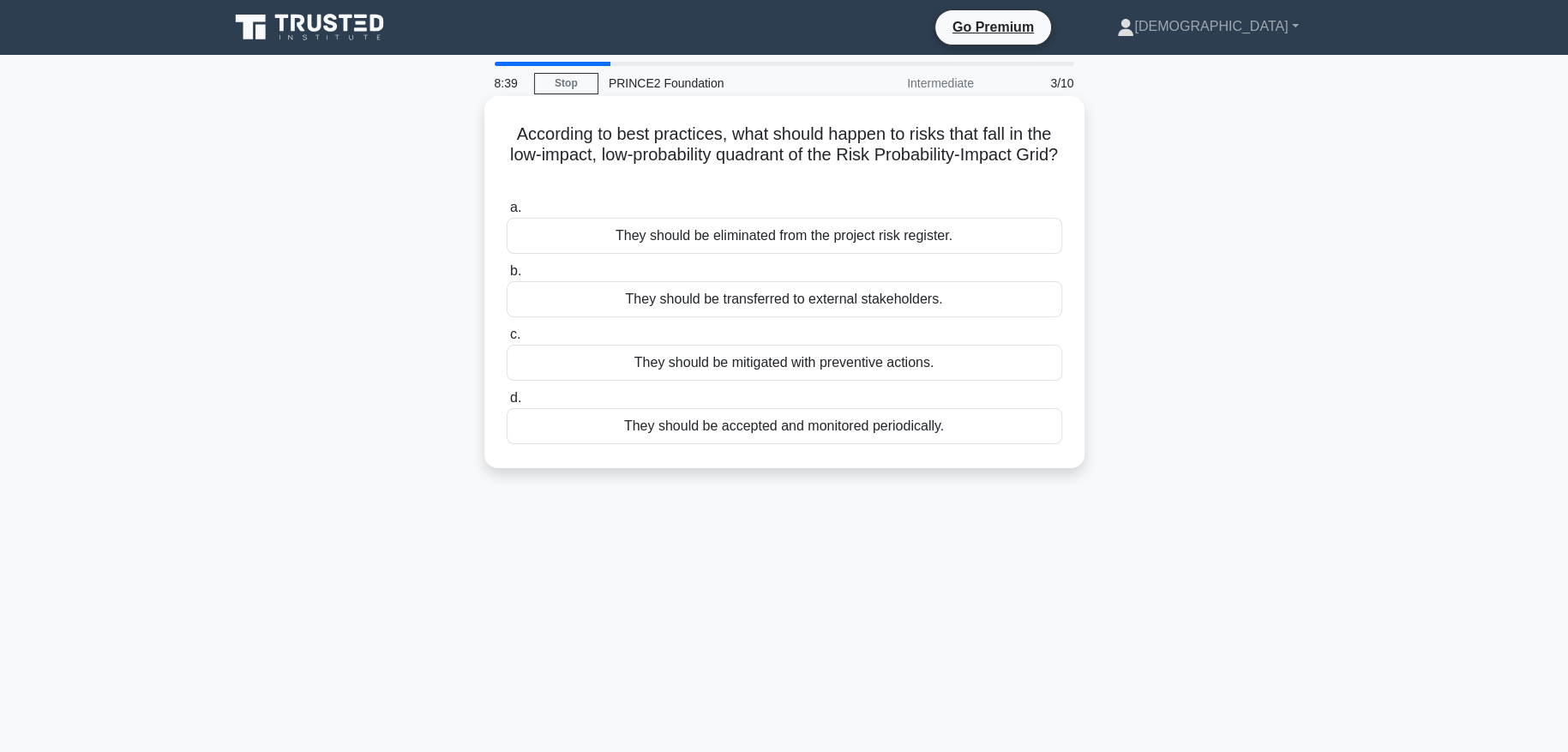
click at [745, 430] on div "They should be accepted and monitored periodically." at bounding box center [784, 426] width 555 height 36
click at [507, 404] on input "d. They should be accepted and monitored periodically." at bounding box center [507, 398] width 0 height 11
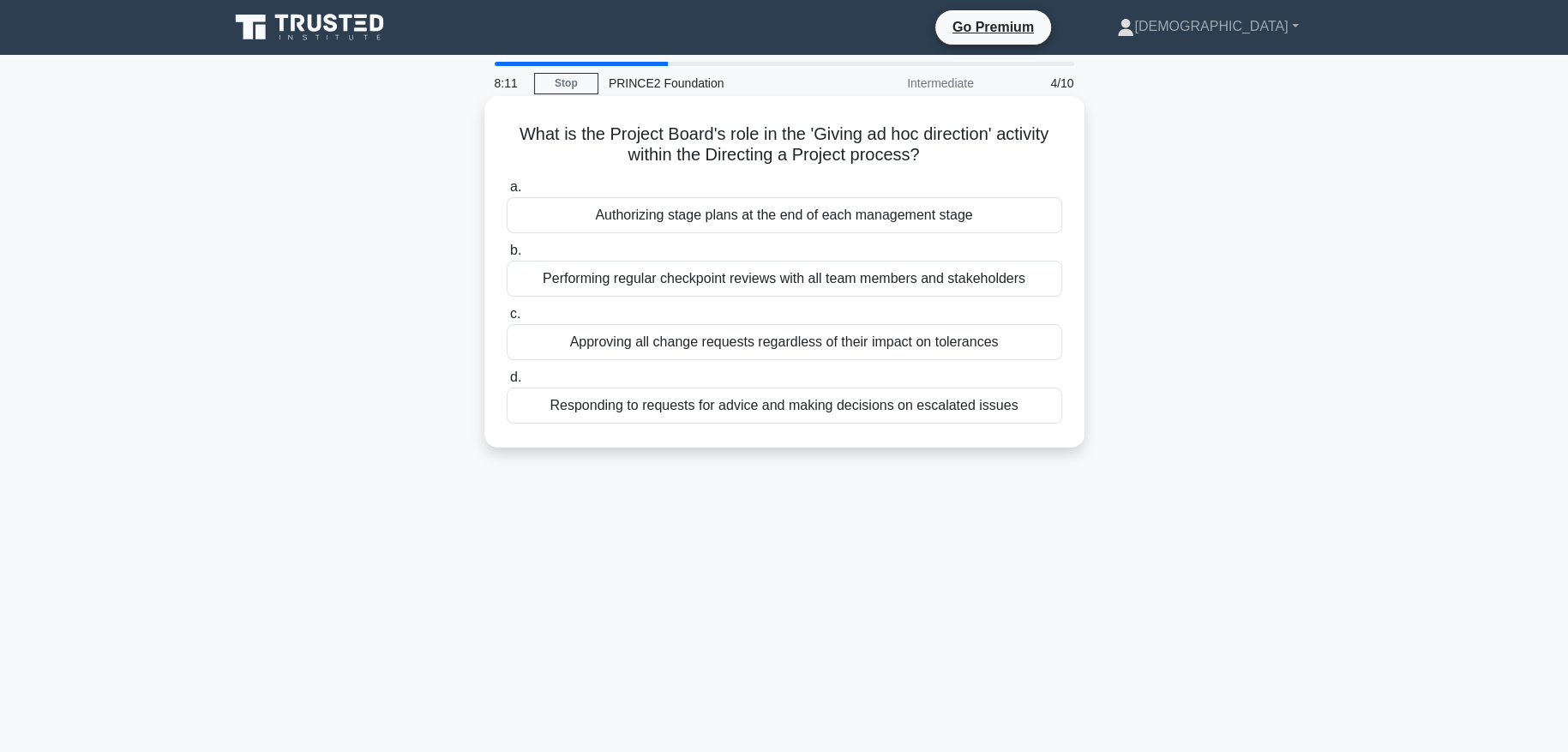
click at [739, 409] on div "Responding to requests for advice and making decisions on escalated issues" at bounding box center [784, 406] width 555 height 36
click at [507, 384] on input "d. Responding to requests for advice and making decisions on escalated issues" at bounding box center [507, 377] width 0 height 11
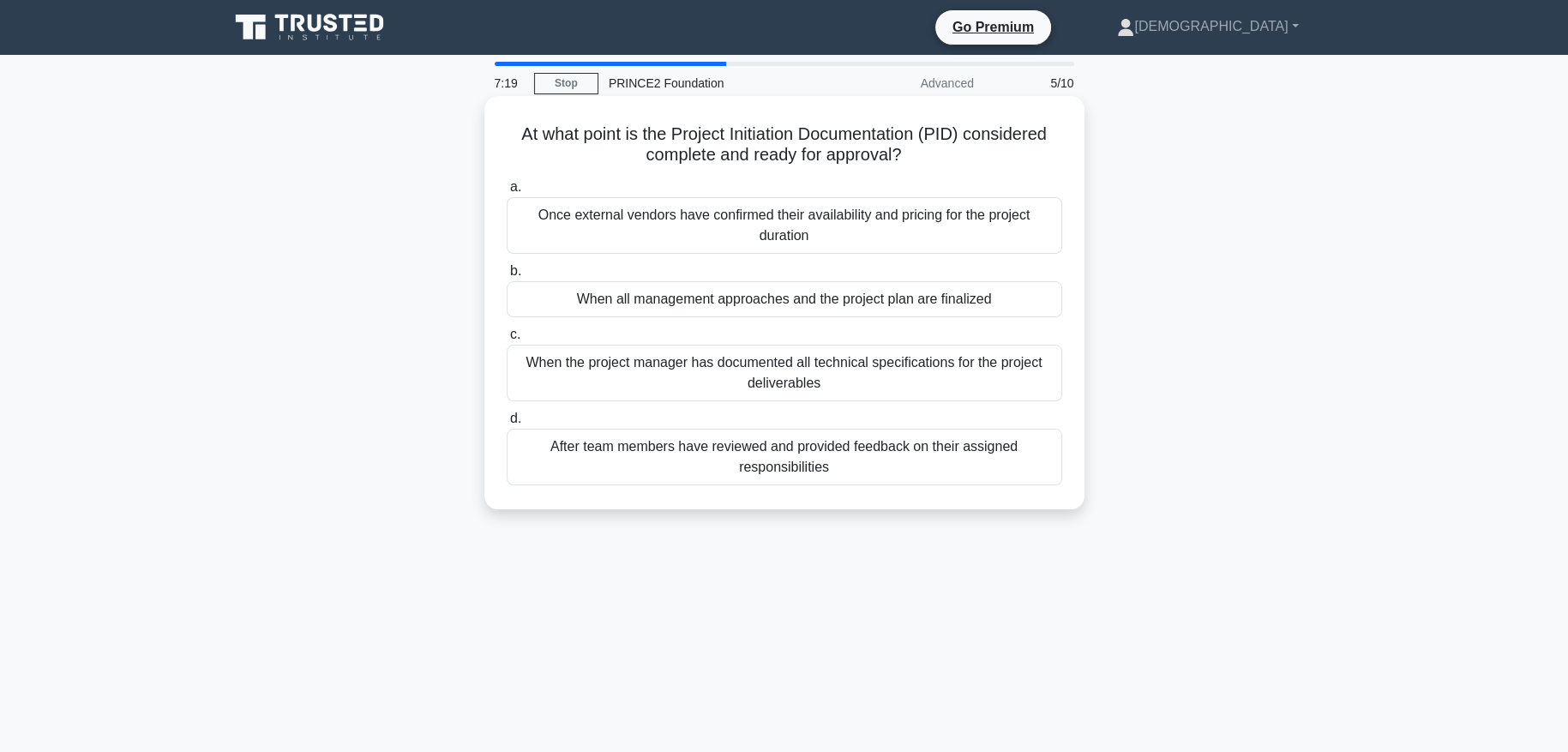
click at [964, 306] on div "When all management approaches and the project plan are finalized" at bounding box center [784, 299] width 555 height 36
click at [507, 277] on input "b. When all management approaches and the project plan are finalized" at bounding box center [507, 271] width 0 height 11
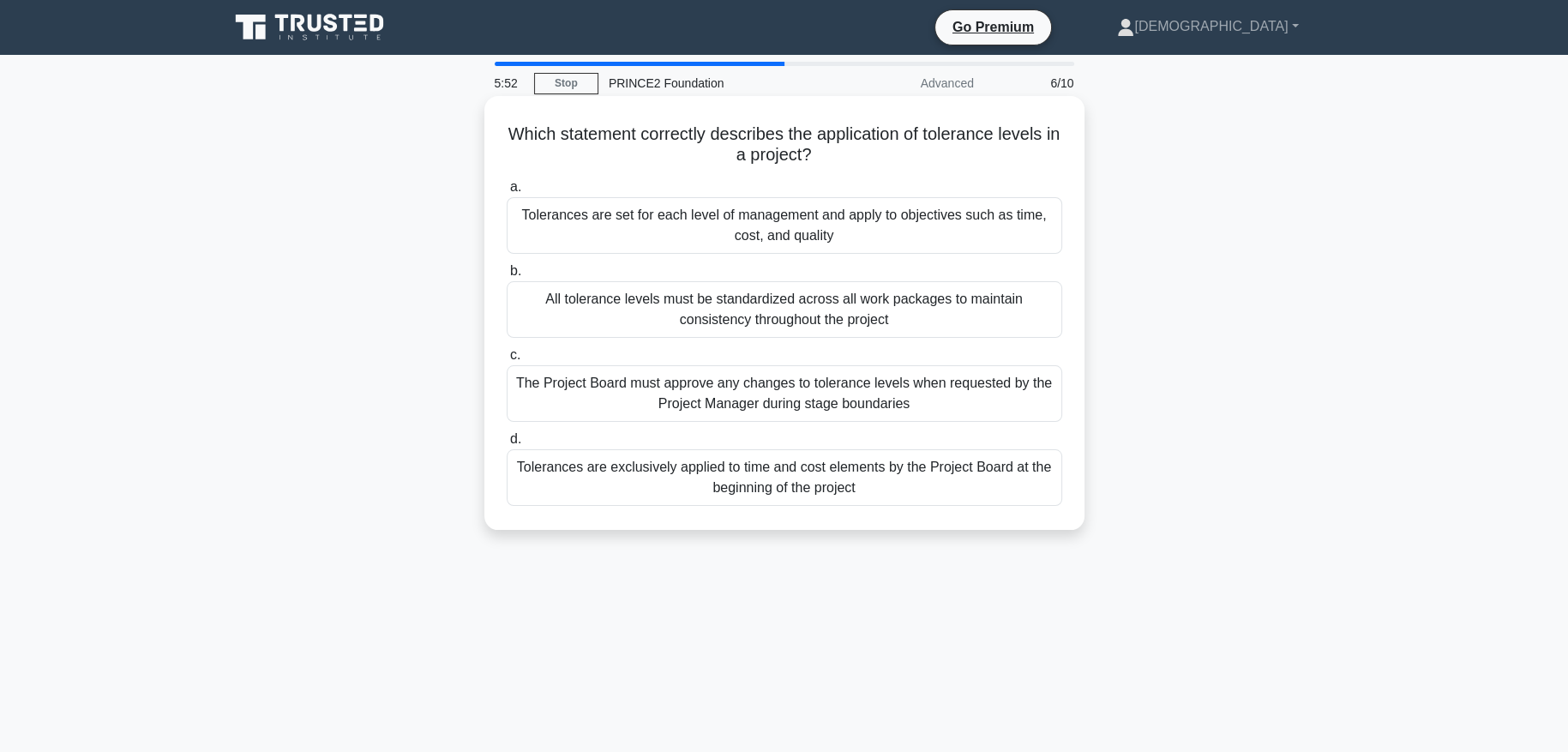
click at [944, 226] on div "Tolerances are set for each level of management and apply to objectives such as…" at bounding box center [784, 225] width 555 height 57
click at [507, 193] on input "a. Tolerances are set for each level of management and apply to objectives such…" at bounding box center [507, 187] width 0 height 11
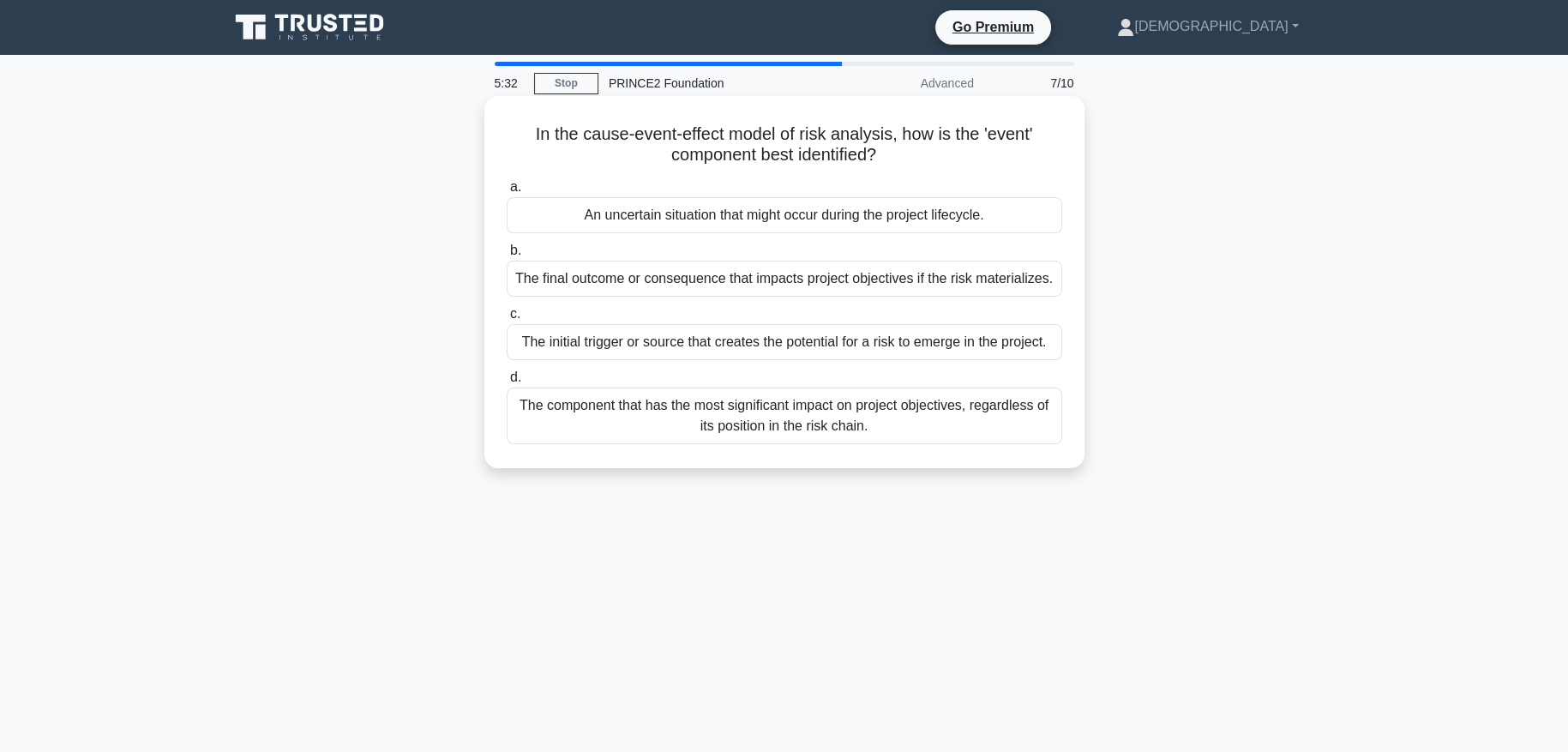
click at [942, 225] on div "An uncertain situation that might occur during the project lifecycle." at bounding box center [784, 215] width 555 height 36
click at [507, 193] on input "a. An uncertain situation that might occur during the project lifecycle." at bounding box center [507, 187] width 0 height 11
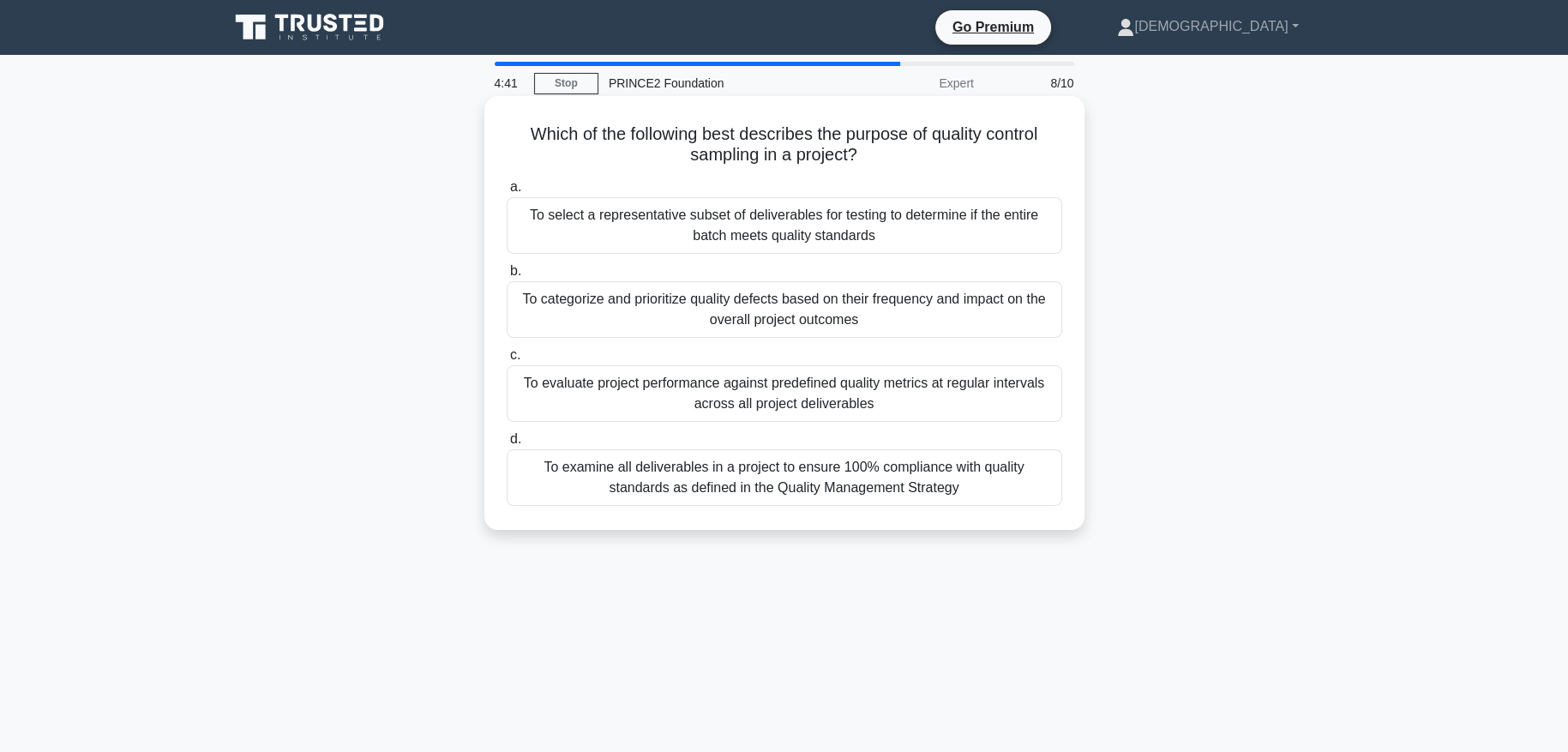
click at [897, 394] on div "To evaluate project performance against predefined quality metrics at regular i…" at bounding box center [784, 394] width 555 height 57
click at [507, 361] on input "c. To evaluate project performance against predefined quality metrics at regula…" at bounding box center [507, 356] width 0 height 11
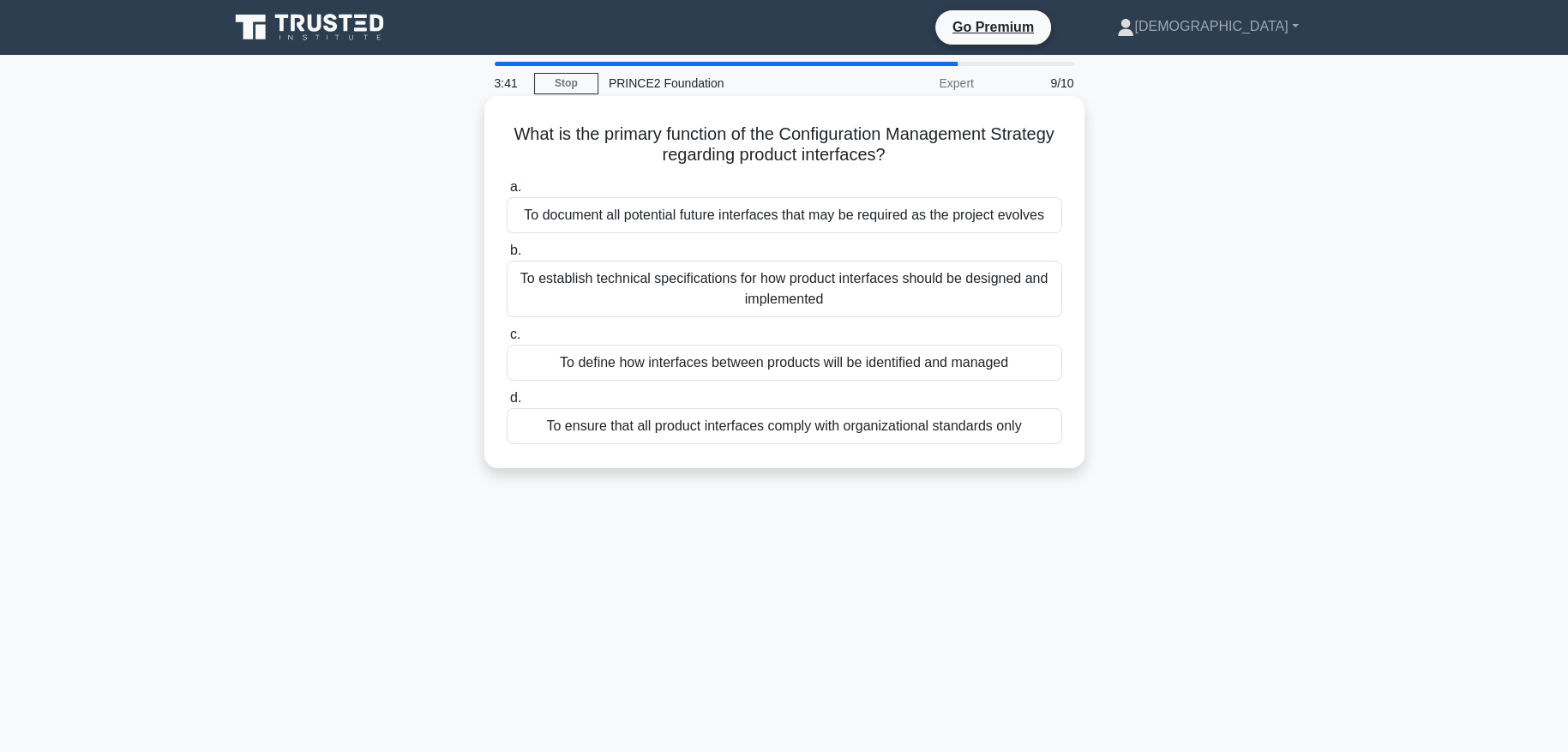
click at [858, 290] on div "To establish technical specifications for how product interfaces should be desi…" at bounding box center [784, 289] width 555 height 57
click at [507, 257] on input "b. To establish technical specifications for how product interfaces should be d…" at bounding box center [507, 250] width 0 height 11
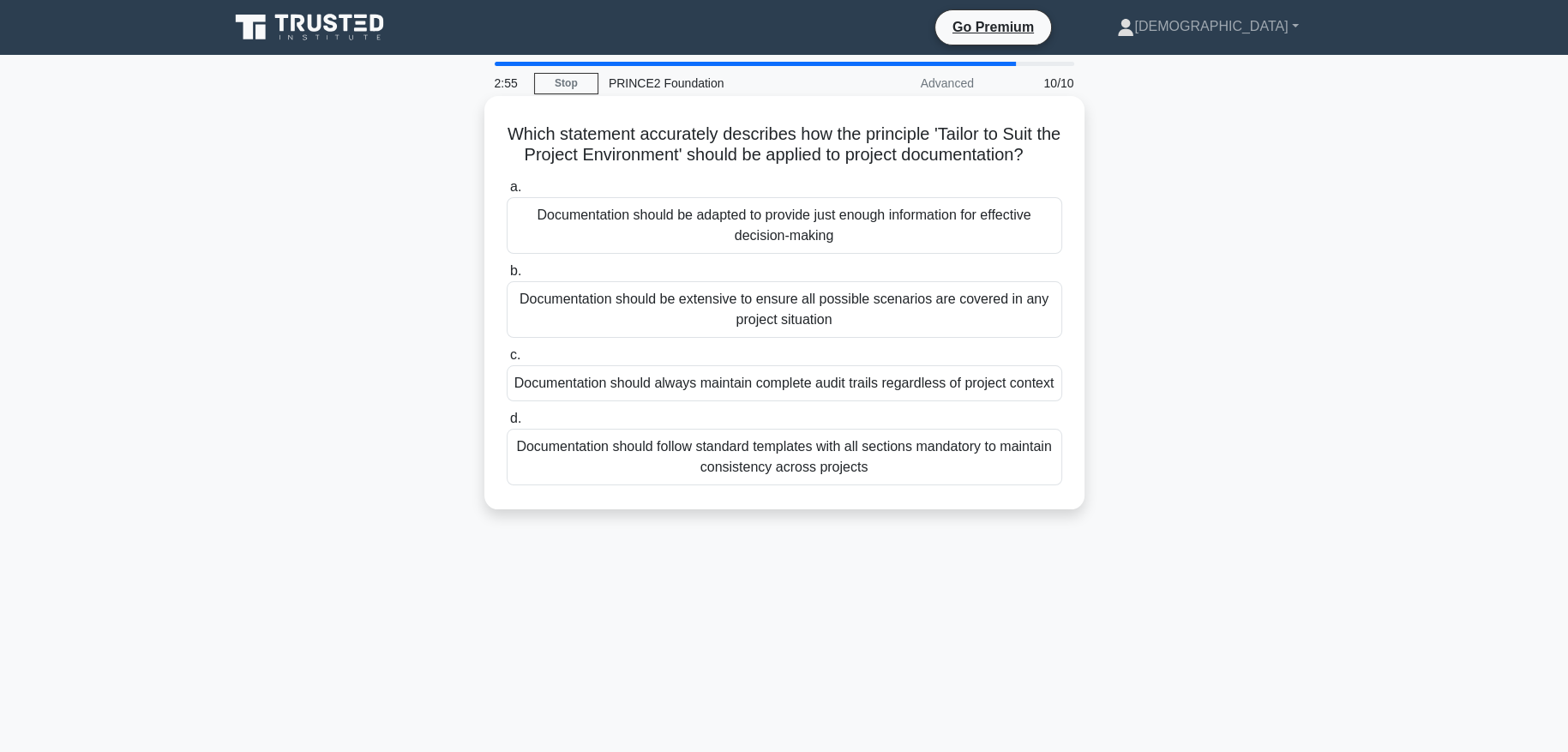
click at [707, 249] on div "Documentation should be adapted to provide just enough information for effectiv…" at bounding box center [784, 225] width 555 height 57
click at [507, 193] on input "a. Documentation should be adapted to provide just enough information for effec…" at bounding box center [507, 187] width 0 height 11
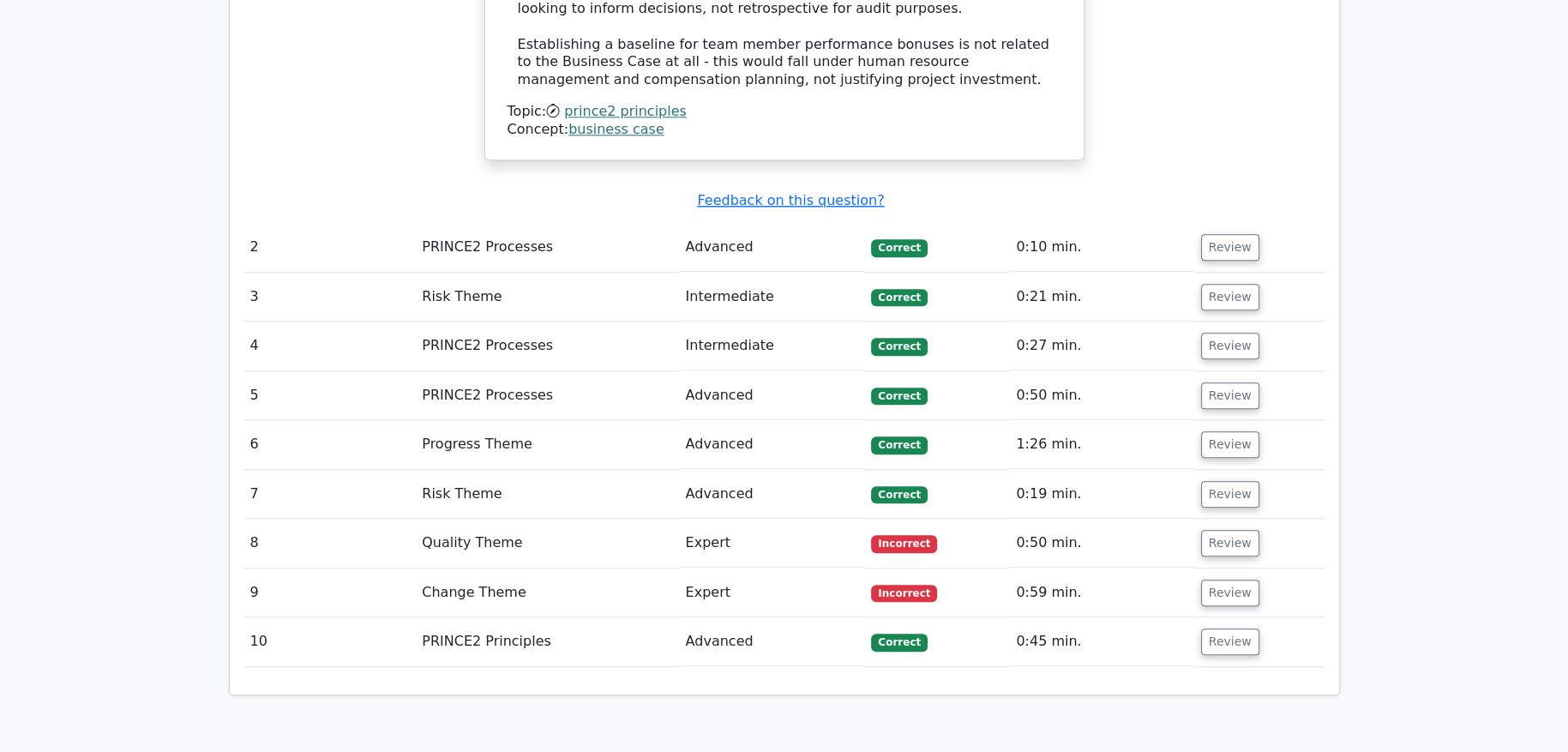
scroll to position [2179, 0]
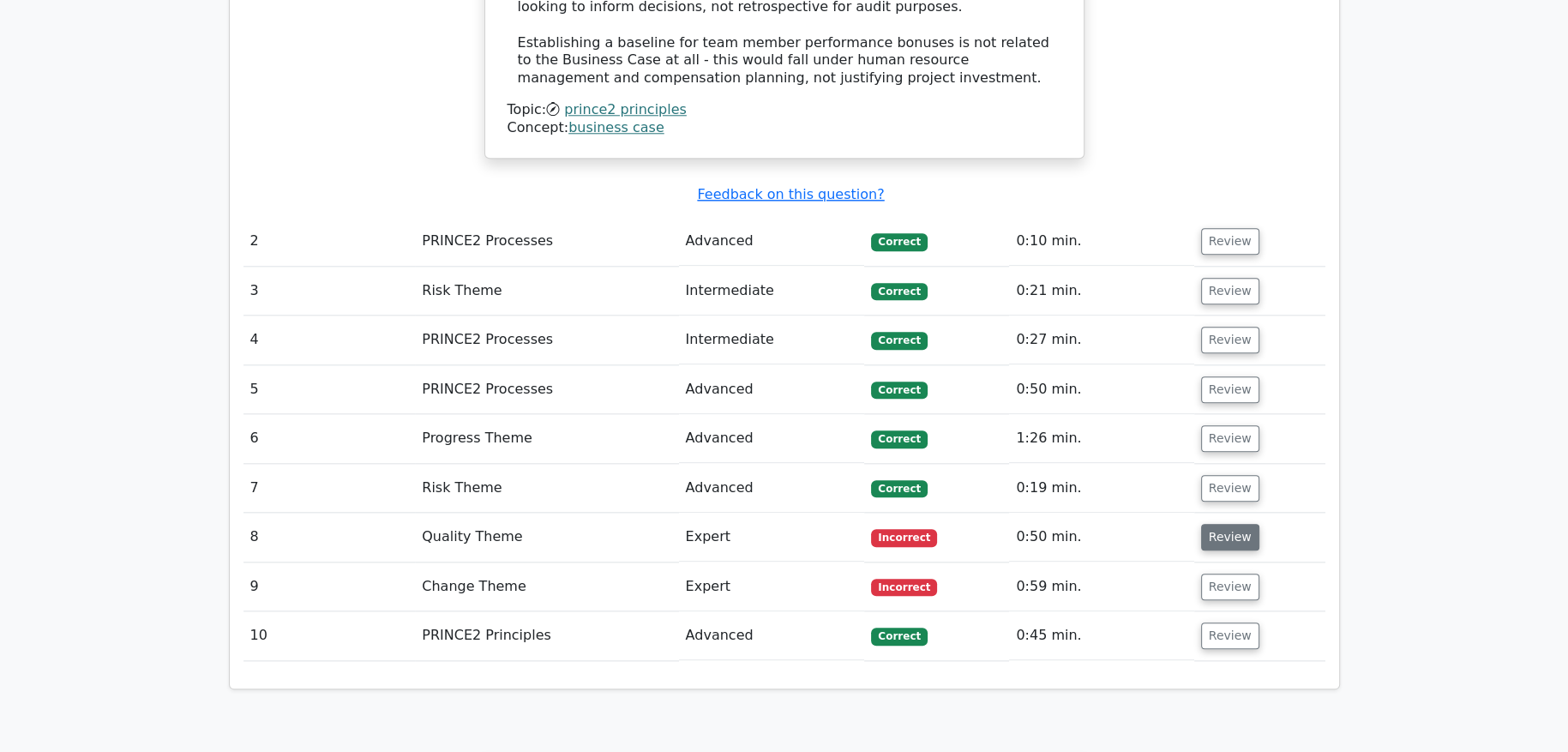
click at [1222, 524] on button "Review" at bounding box center [1230, 538] width 59 height 27
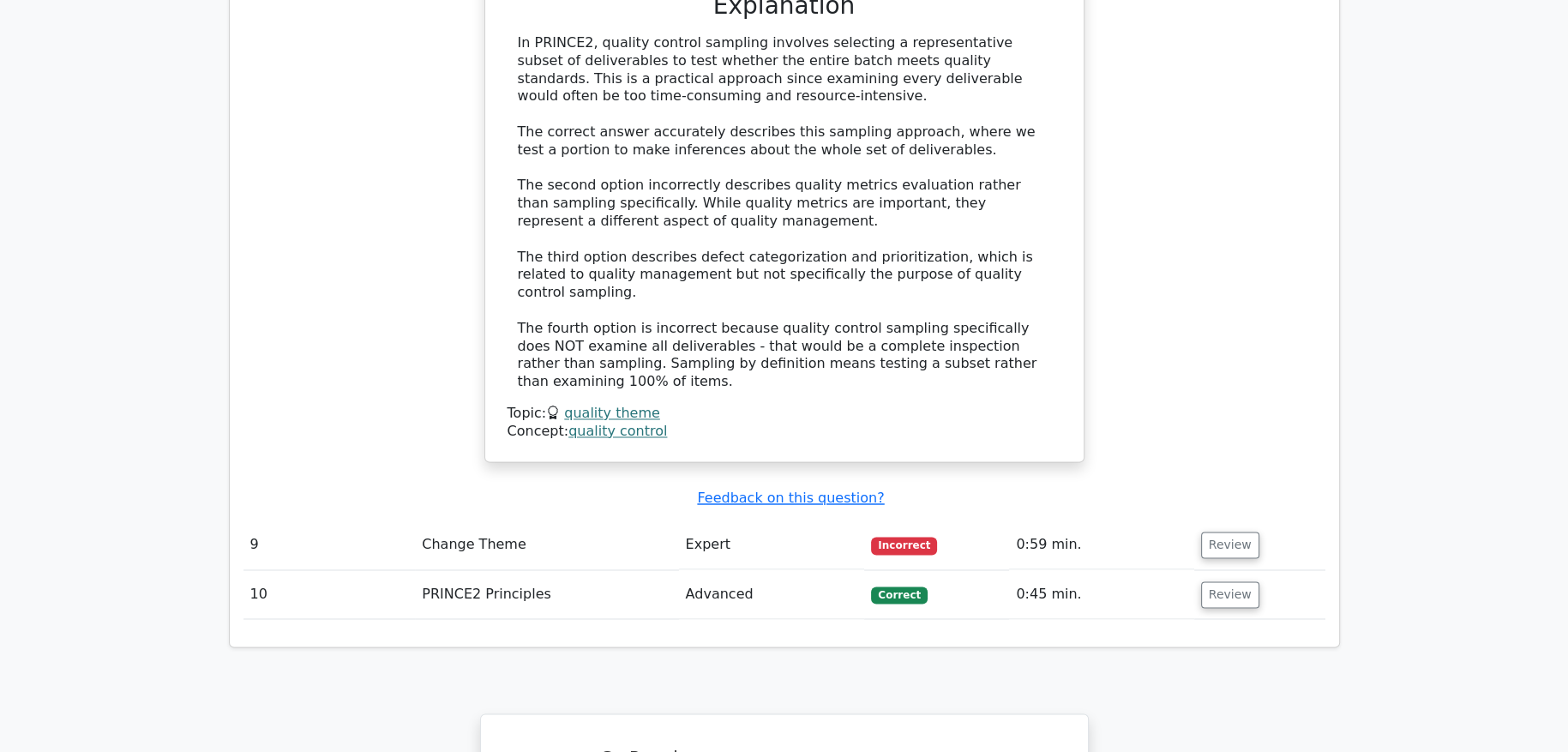
scroll to position [3151, 0]
click at [1228, 531] on button "Review" at bounding box center [1230, 545] width 59 height 27
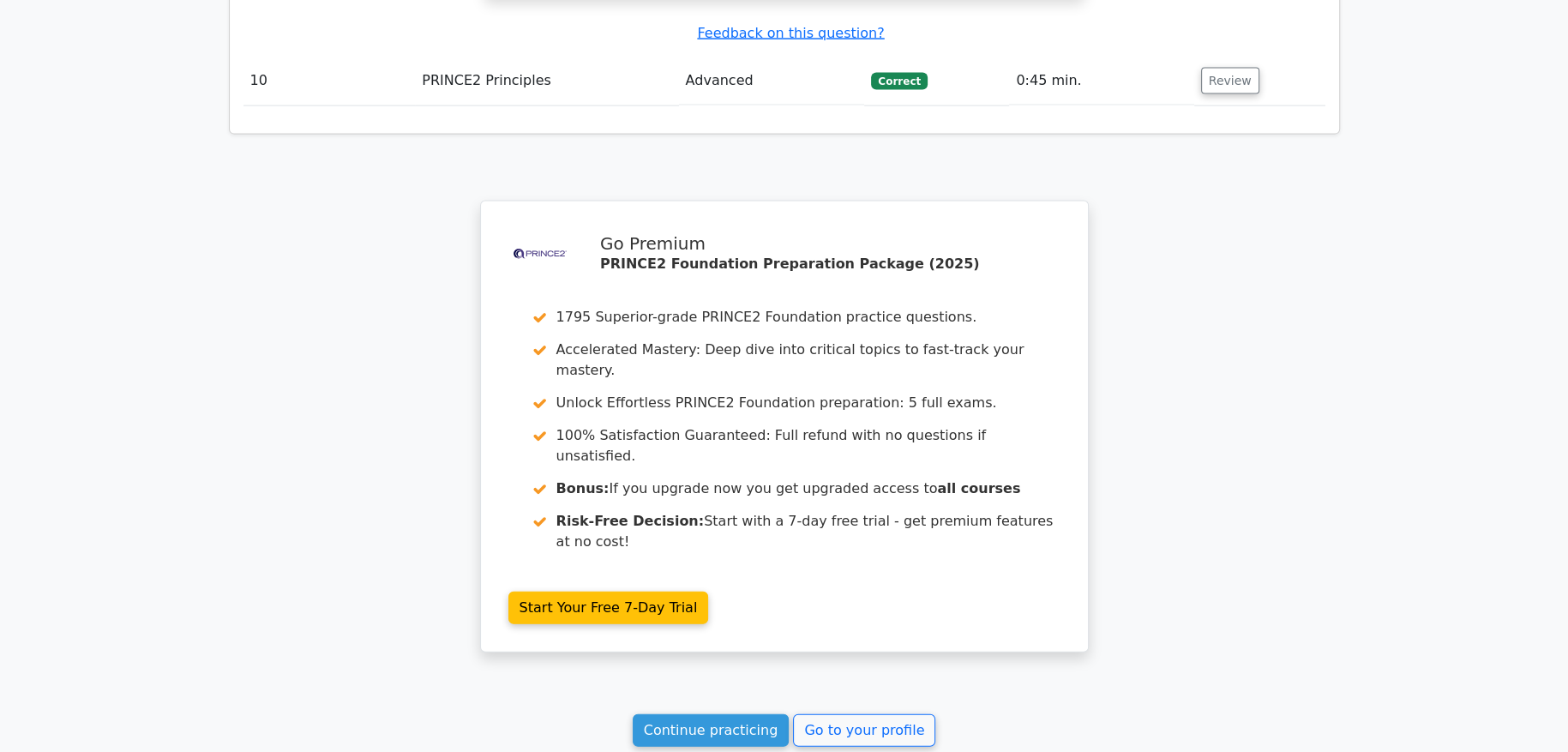
scroll to position [4629, 0]
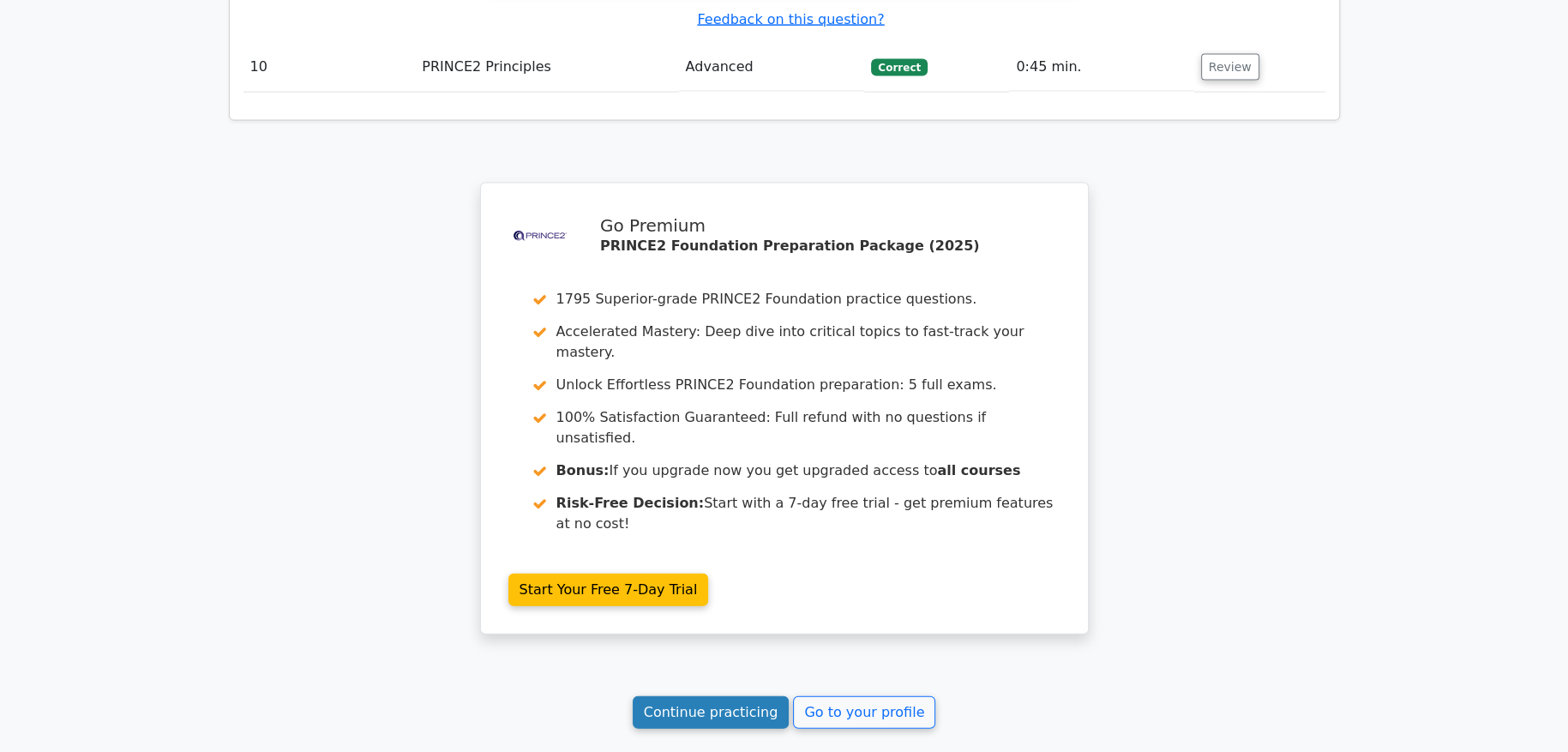
click at [732, 697] on link "Continue practicing" at bounding box center [711, 713] width 157 height 32
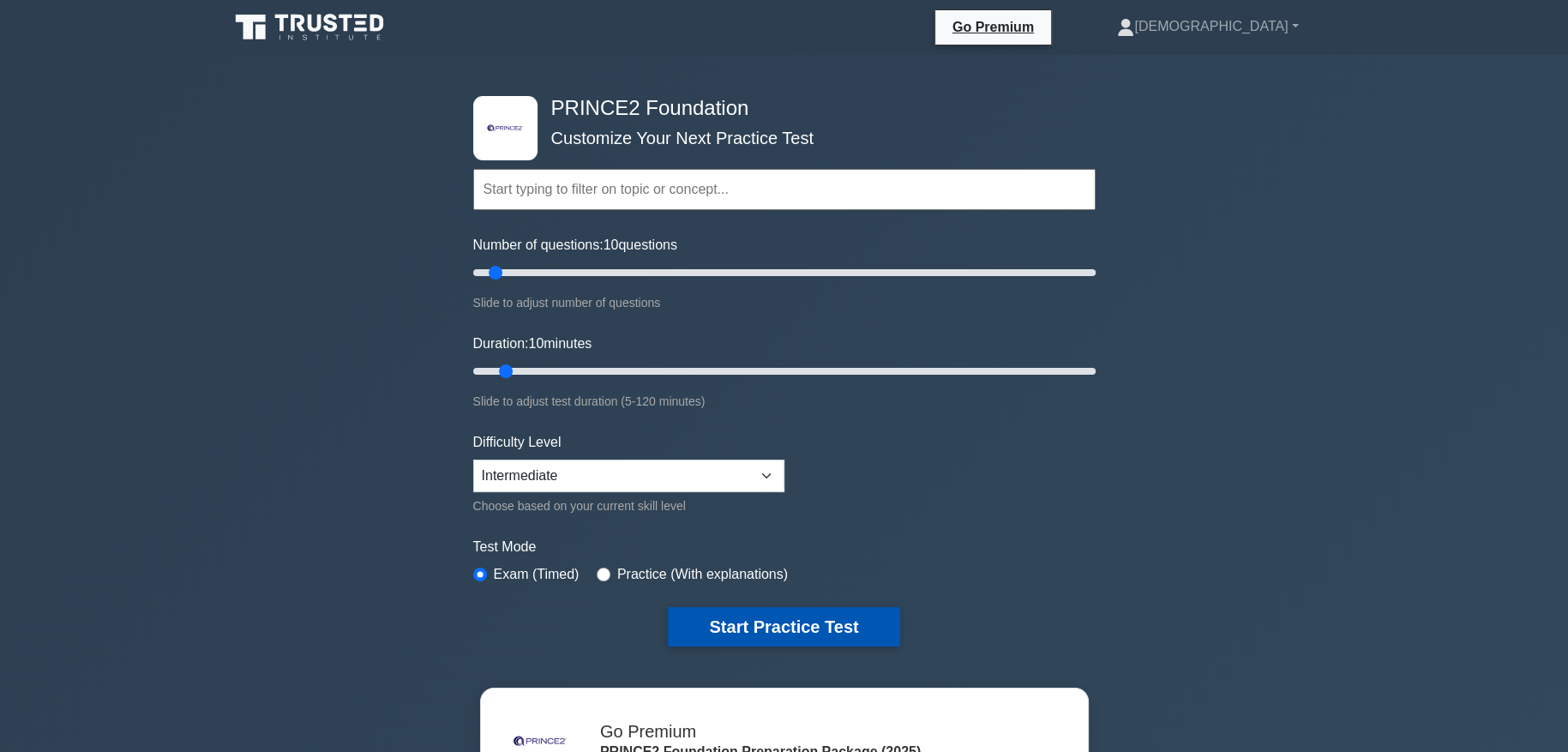
click at [712, 638] on button "Start Practice Test" at bounding box center [783, 627] width 231 height 40
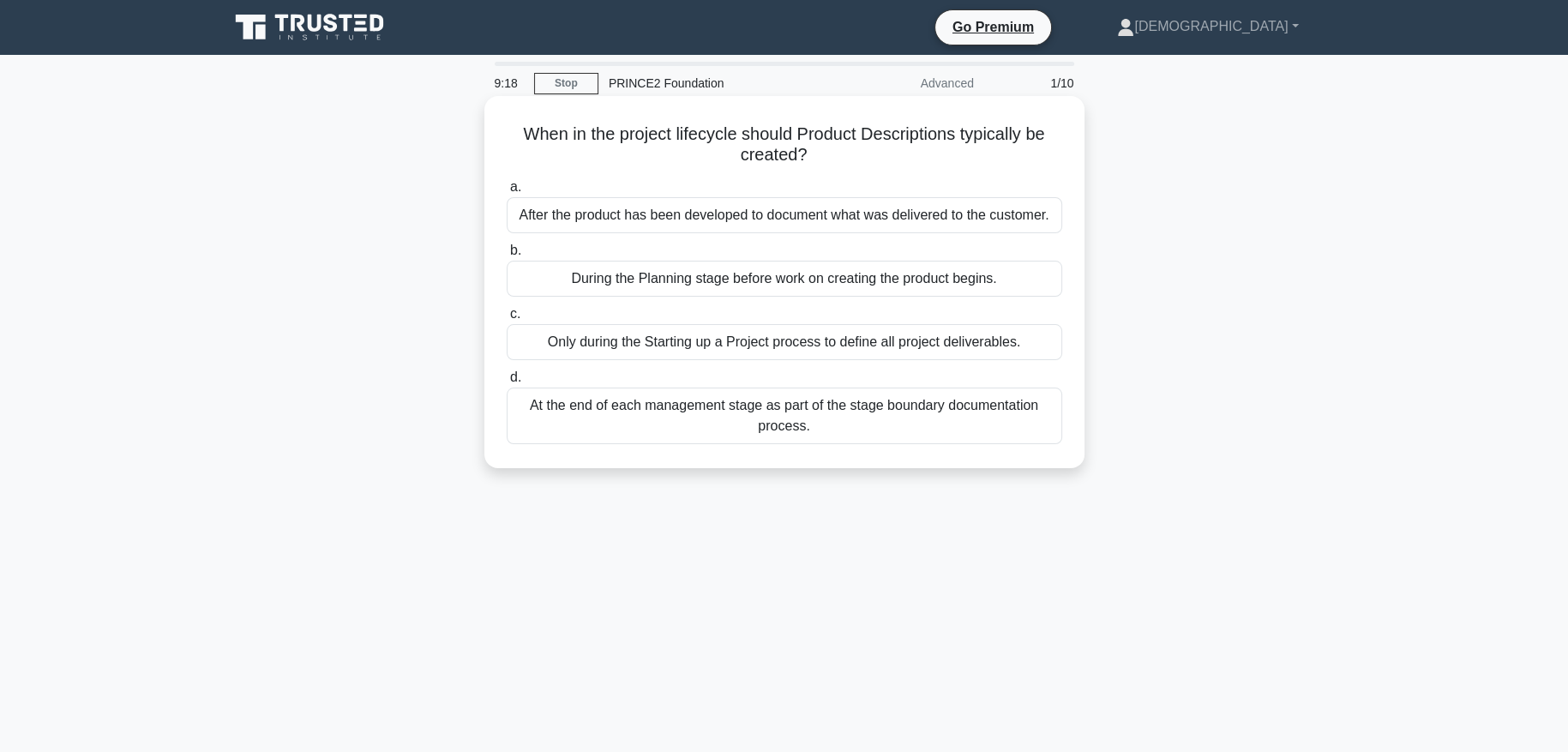
click at [1016, 281] on div "During the Planning stage before work on creating the product begins." at bounding box center [784, 279] width 555 height 36
click at [507, 257] on input "b. During the Planning stage before work on creating the product begins." at bounding box center [507, 250] width 0 height 11
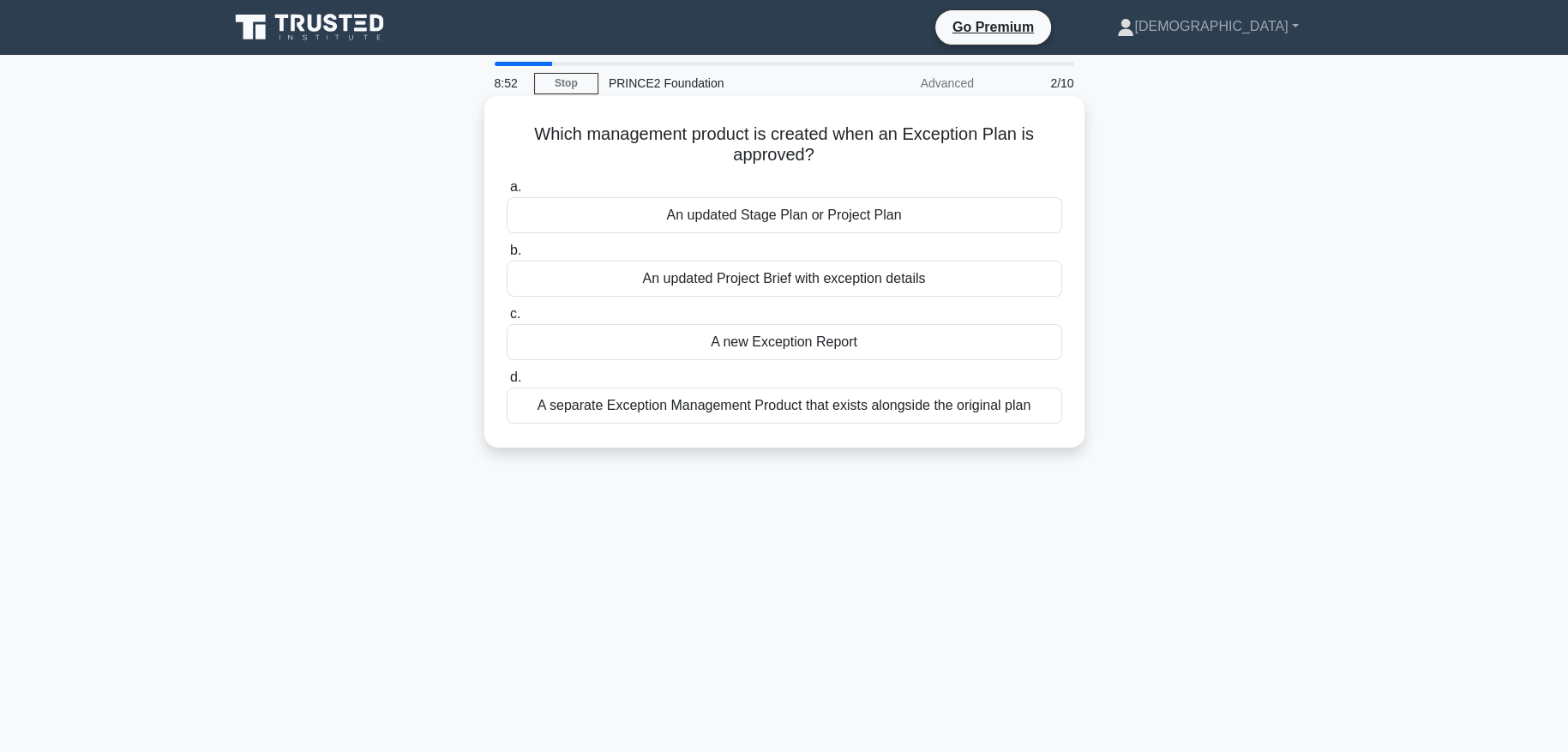
click at [888, 217] on div "An updated Stage Plan or Project Plan" at bounding box center [784, 215] width 555 height 36
click at [507, 193] on input "a. An updated Stage Plan or Project Plan" at bounding box center [507, 187] width 0 height 11
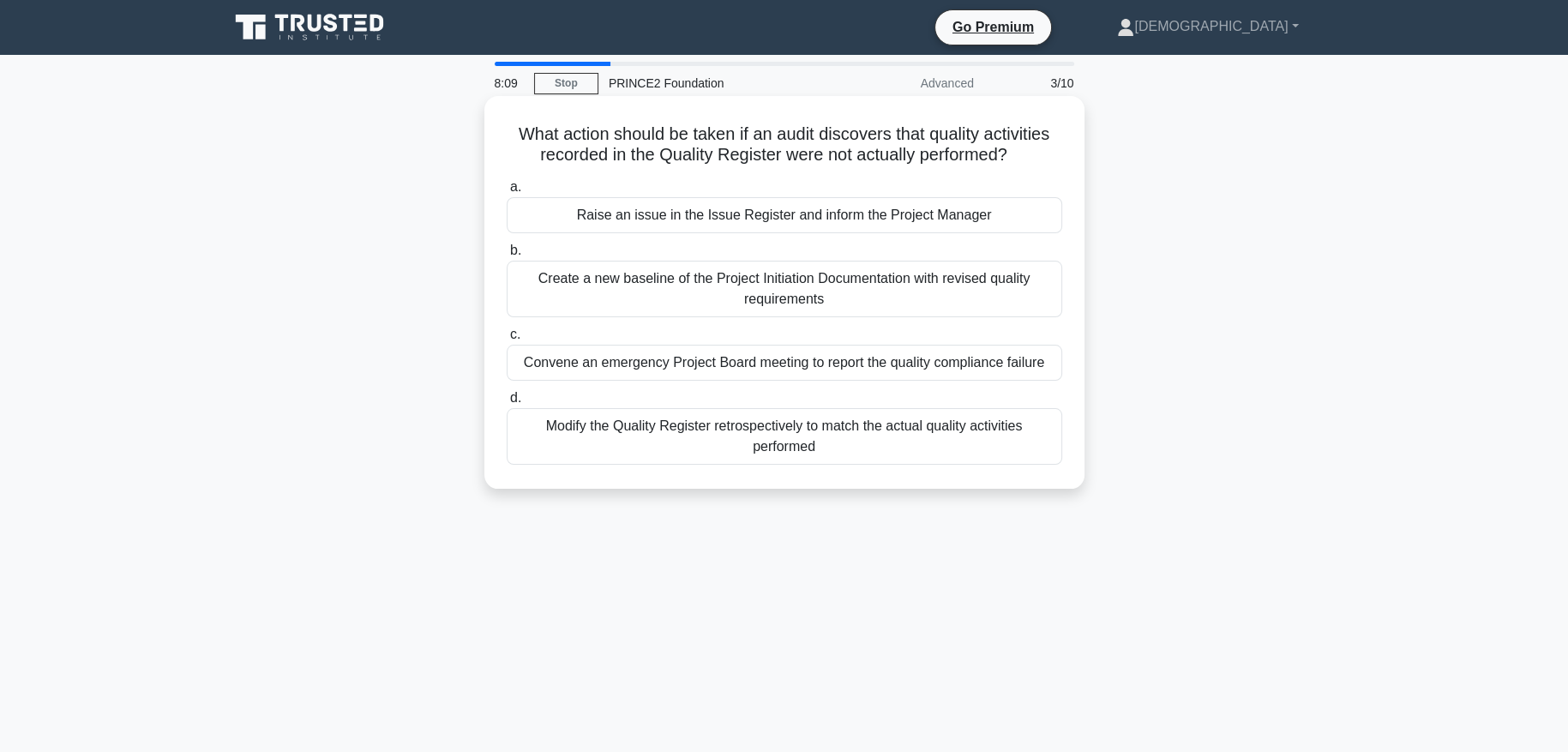
click at [850, 221] on div "Raise an issue in the Issue Register and inform the Project Manager" at bounding box center [784, 215] width 555 height 36
click at [507, 193] on input "a. Raise an issue in the Issue Register and inform the Project Manager" at bounding box center [507, 187] width 0 height 11
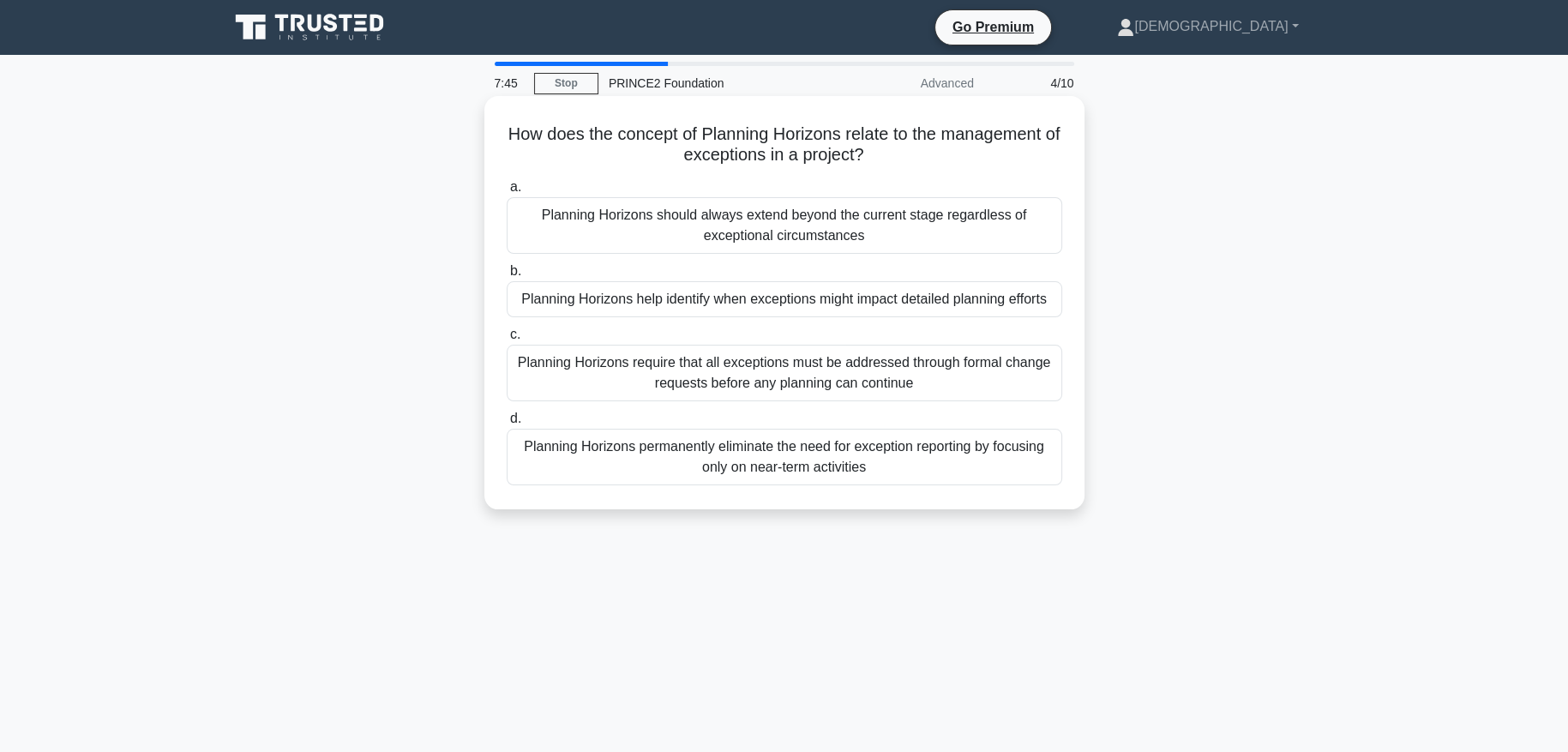
click at [904, 378] on div "Planning Horizons require that all exceptions must be addressed through formal …" at bounding box center [784, 373] width 555 height 57
click at [507, 340] on input "c. Planning Horizons require that all exceptions must be addressed through form…" at bounding box center [507, 335] width 0 height 11
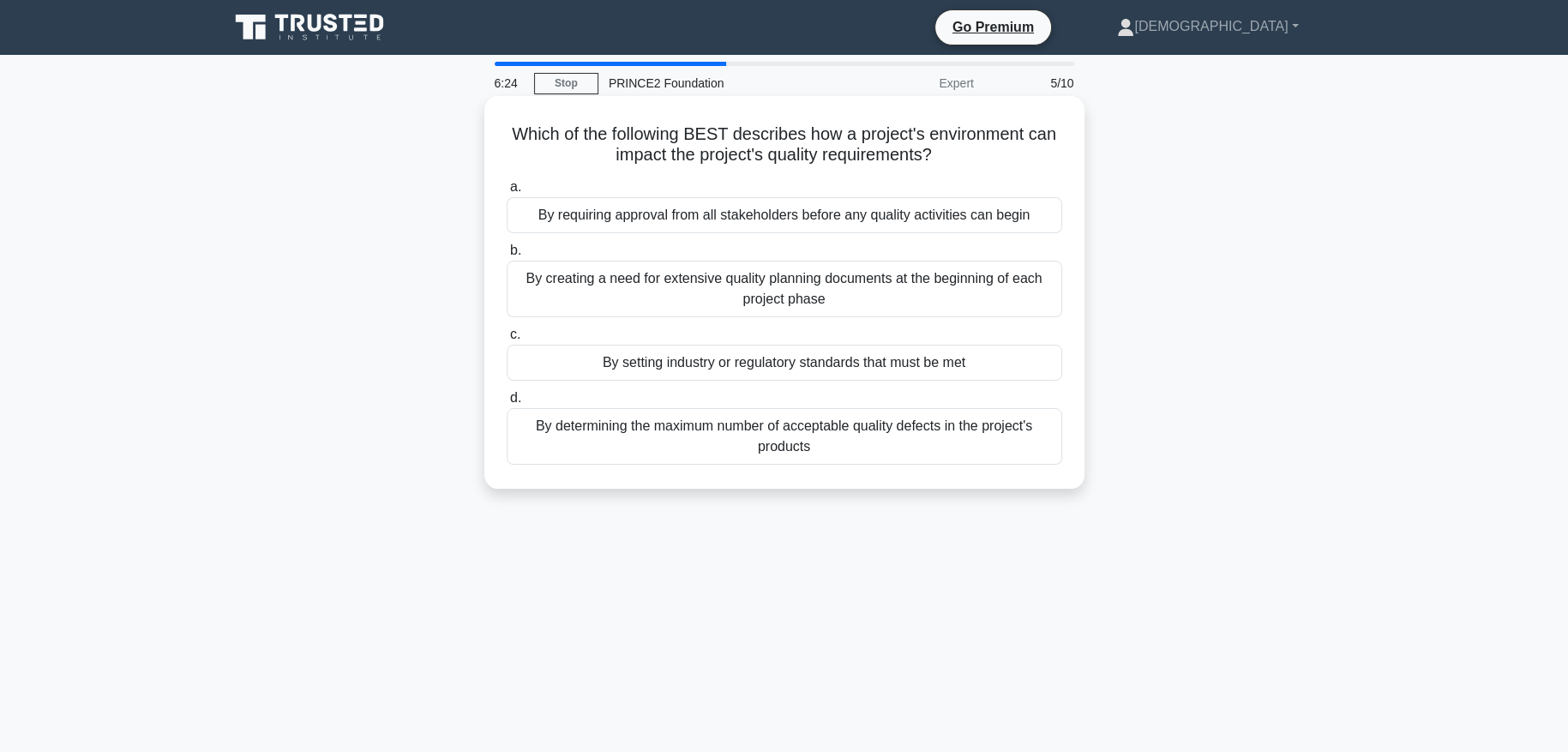
click at [861, 371] on div "By setting industry or regulatory standards that must be met" at bounding box center [784, 363] width 555 height 36
click at [507, 340] on input "c. By setting industry or regulatory standards that must be met" at bounding box center [507, 335] width 0 height 11
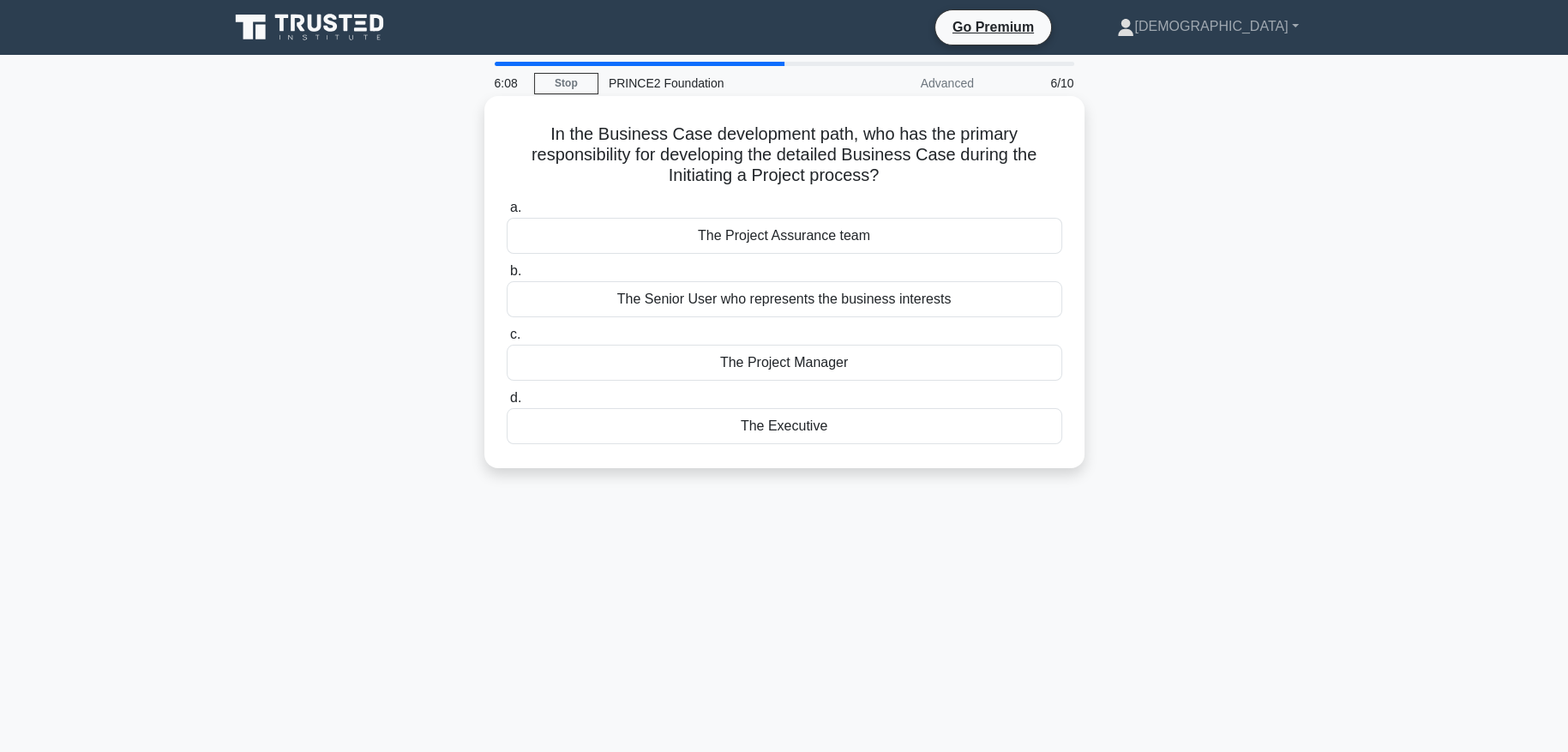
click at [933, 366] on div "The Project Manager" at bounding box center [784, 363] width 555 height 36
click at [507, 340] on input "c. The Project Manager" at bounding box center [507, 335] width 0 height 11
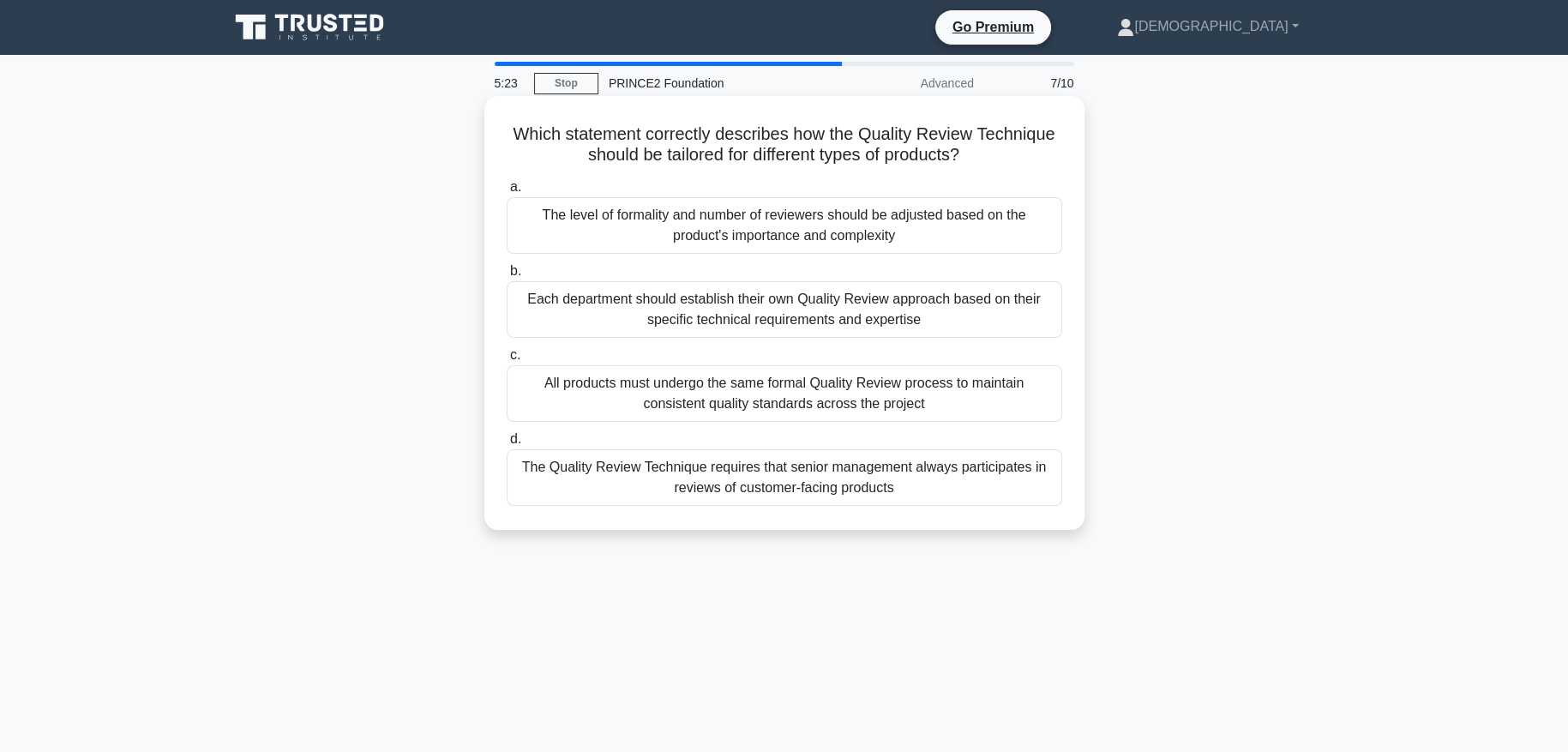
click at [904, 311] on div "Each department should establish their own Quality Review approach based on the…" at bounding box center [784, 309] width 555 height 57
click at [507, 277] on input "b. Each department should establish their own Quality Review approach based on …" at bounding box center [507, 271] width 0 height 11
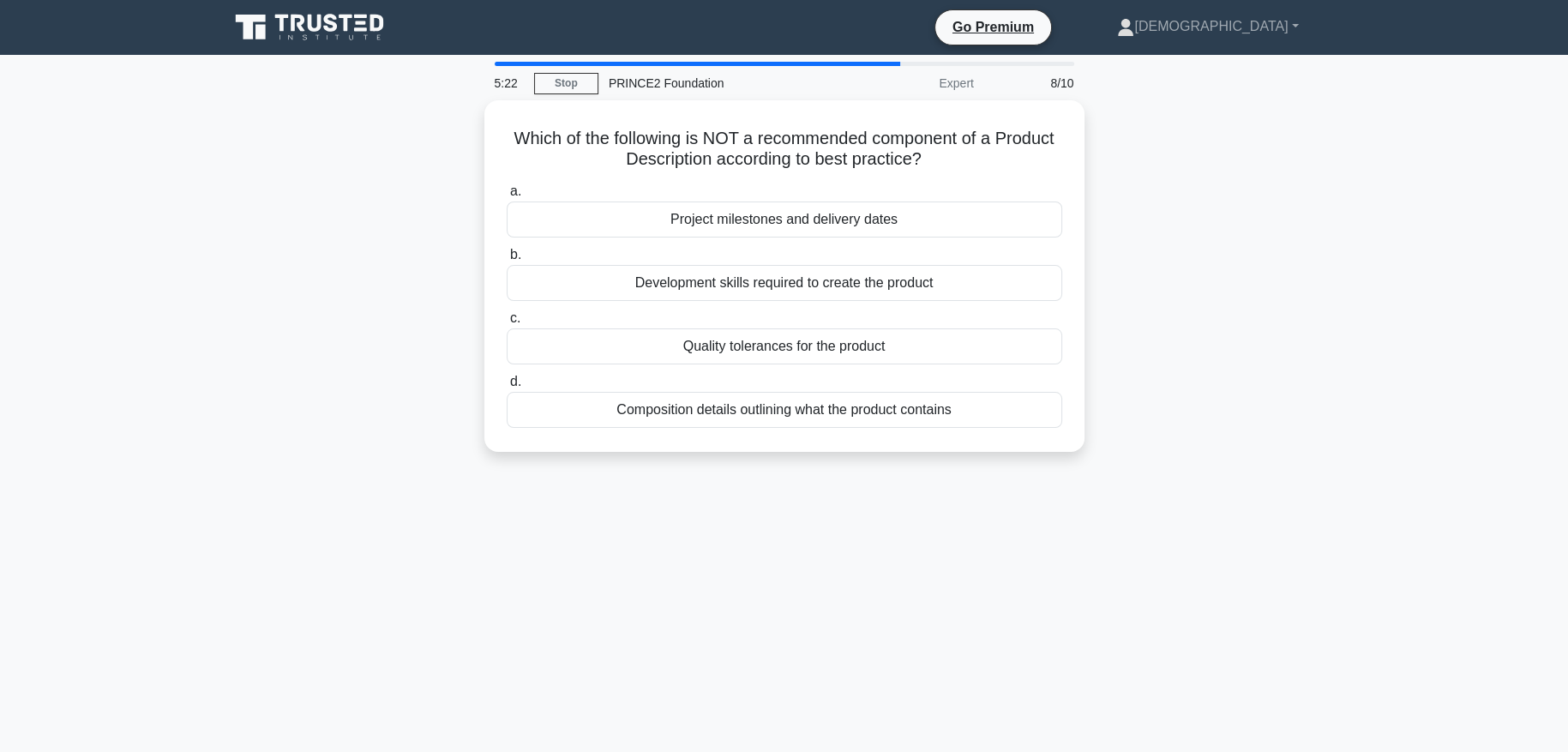
click at [904, 311] on label "c. Quality tolerances for the product" at bounding box center [784, 336] width 555 height 57
click at [507, 313] on input "c. Quality tolerances for the product" at bounding box center [507, 319] width 0 height 11
